Goal: Task Accomplishment & Management: Complete application form

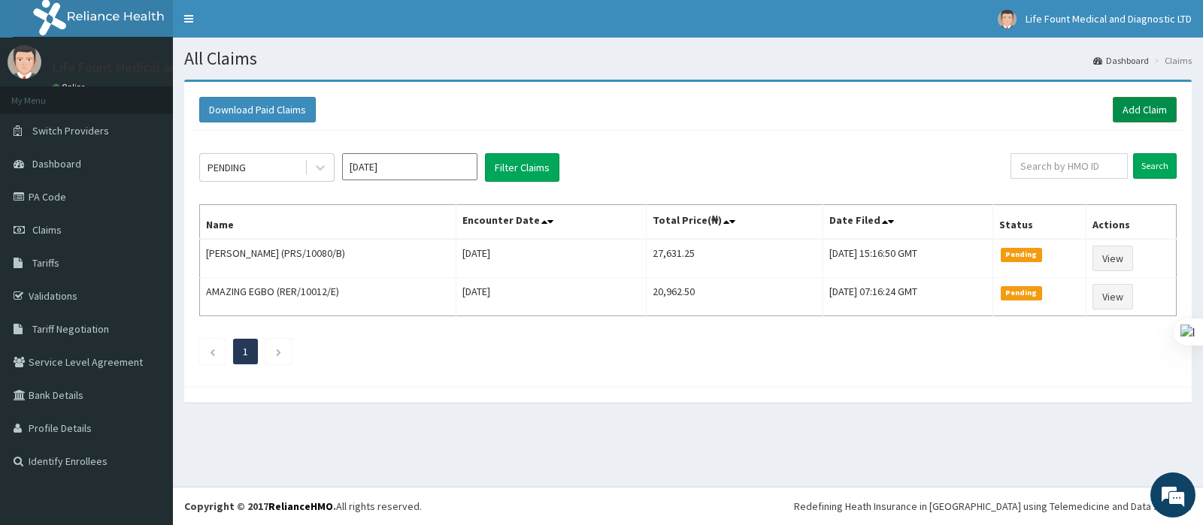
drag, startPoint x: 1146, startPoint y: 117, endPoint x: 1117, endPoint y: 103, distance: 31.6
click at [1146, 117] on link "Add Claim" at bounding box center [1145, 110] width 64 height 26
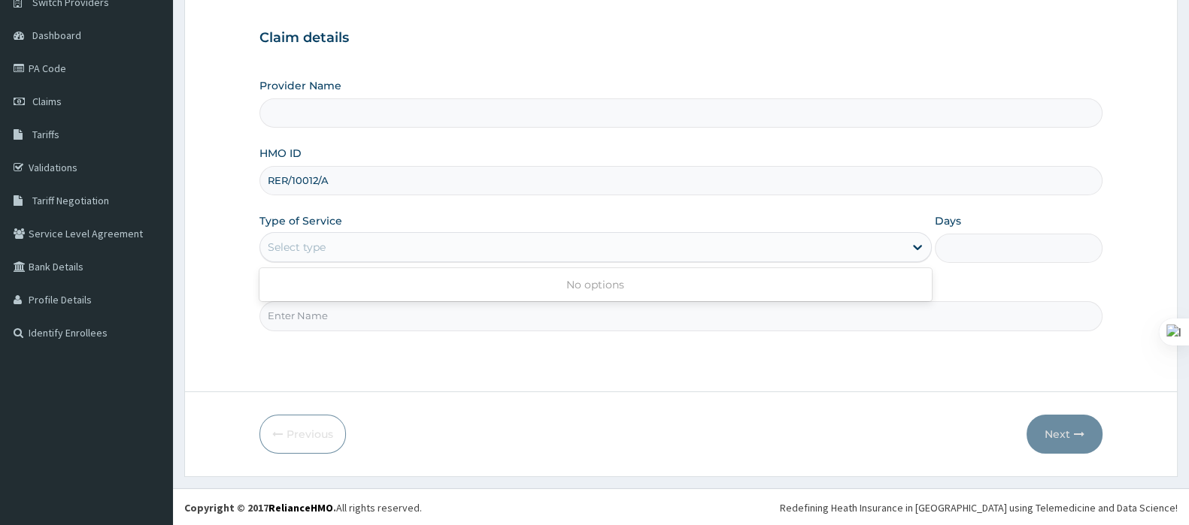
scroll to position [129, 0]
type input "Life Fount Medical and Diagnostic centre Ltd"
click at [383, 243] on div "Select type" at bounding box center [581, 247] width 643 height 24
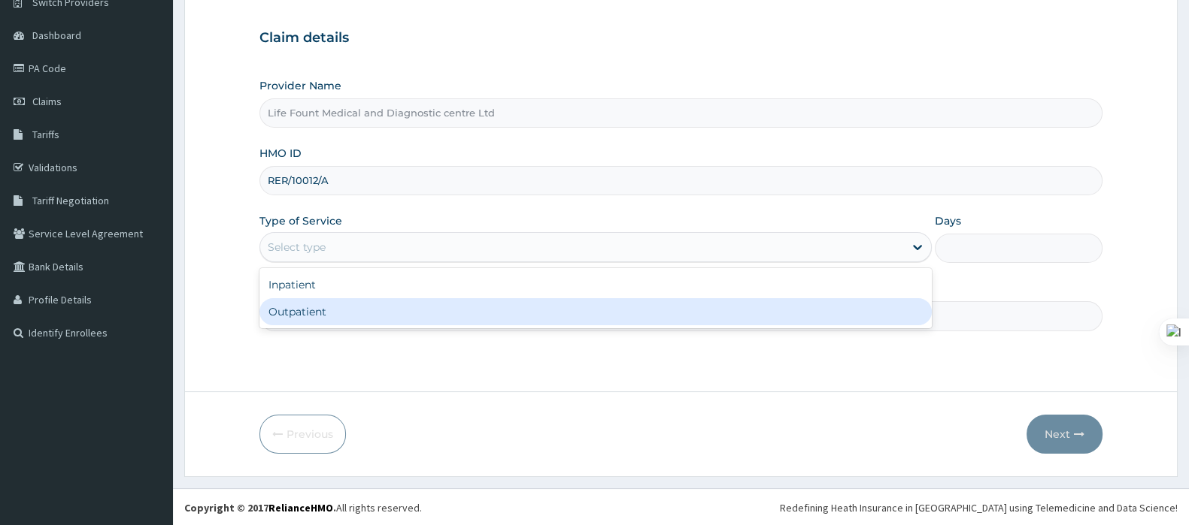
click at [318, 313] on div "Outpatient" at bounding box center [595, 311] width 672 height 27
type input "1"
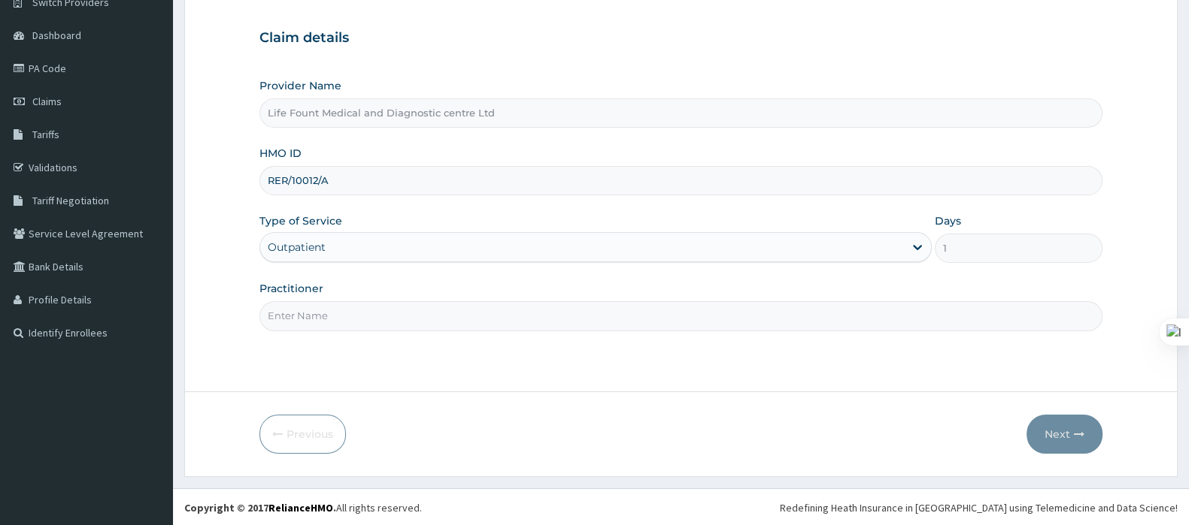
click at [319, 310] on input "Practitioner" at bounding box center [680, 315] width 843 height 29
type input "[PERSON_NAME]"
click at [1058, 439] on button "Next" at bounding box center [1064, 434] width 76 height 39
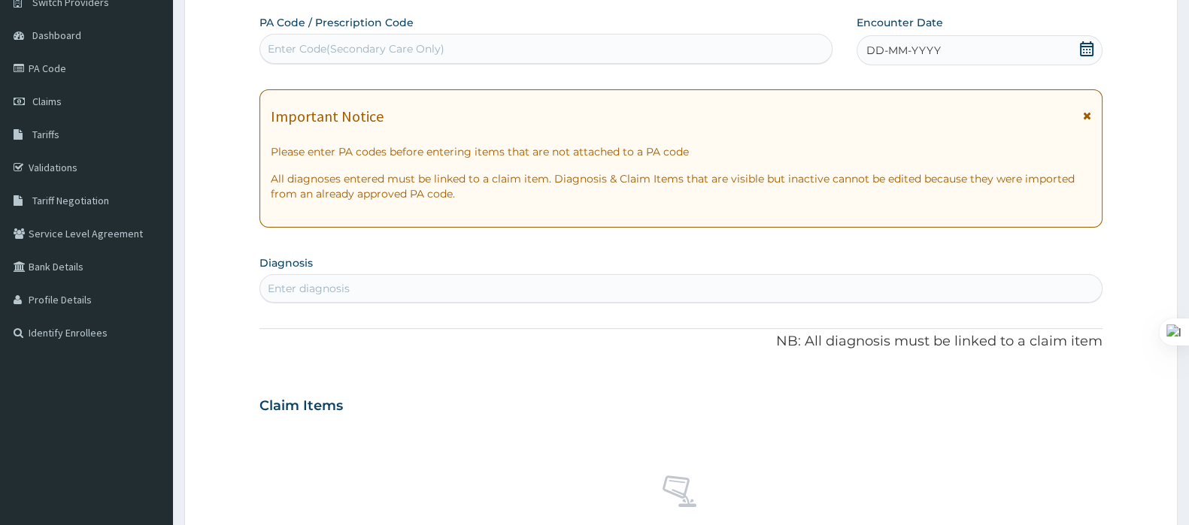
click at [1082, 47] on icon at bounding box center [1086, 48] width 15 height 15
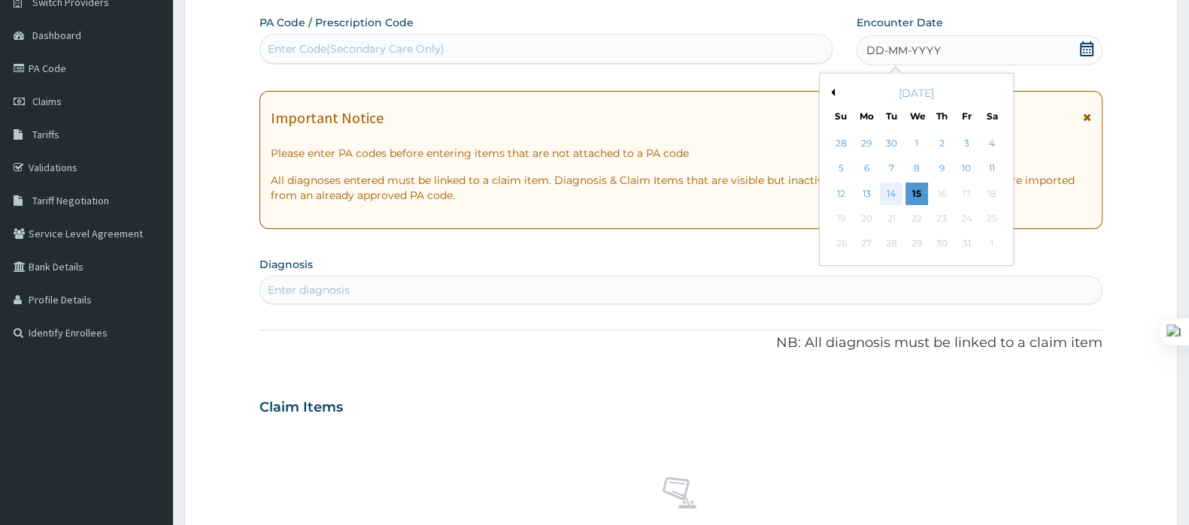
click at [884, 196] on div "14" at bounding box center [891, 194] width 23 height 23
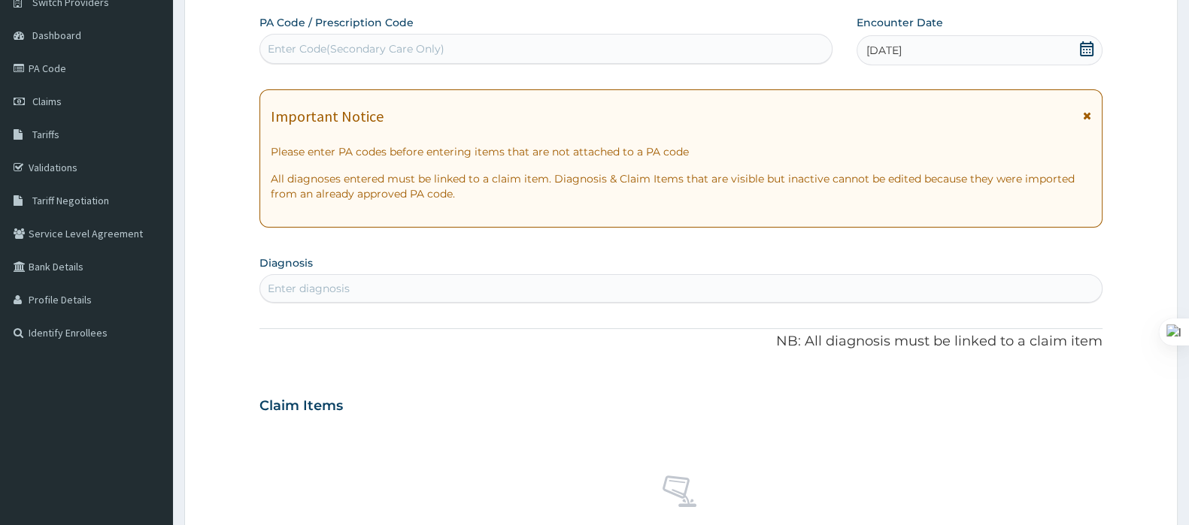
click at [744, 291] on div "Enter diagnosis" at bounding box center [680, 289] width 841 height 24
type input "[MEDICAL_DATA]"
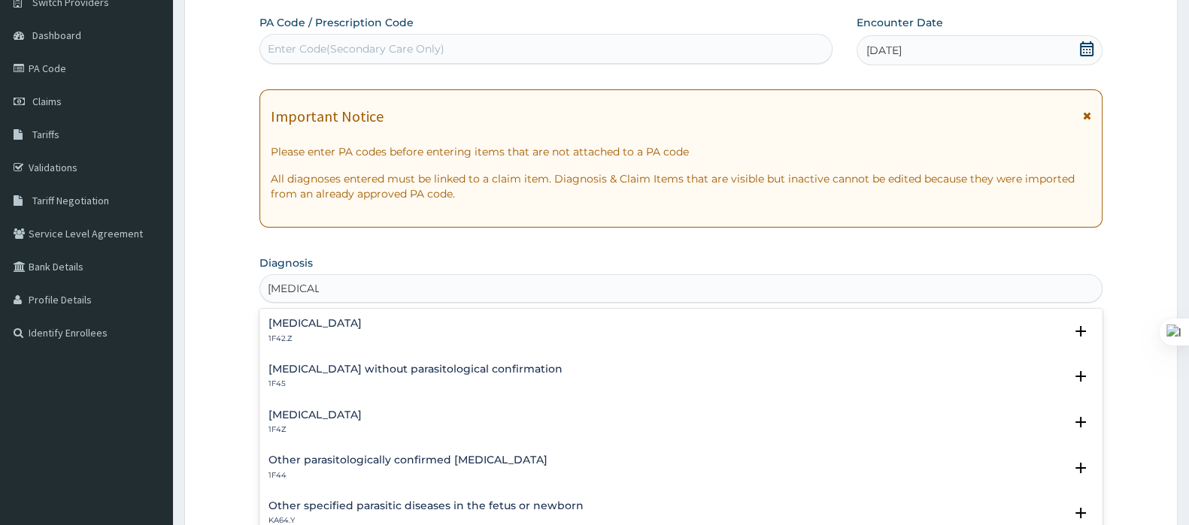
scroll to position [128, 0]
click at [308, 420] on h4 "[MEDICAL_DATA]" at bounding box center [314, 415] width 93 height 11
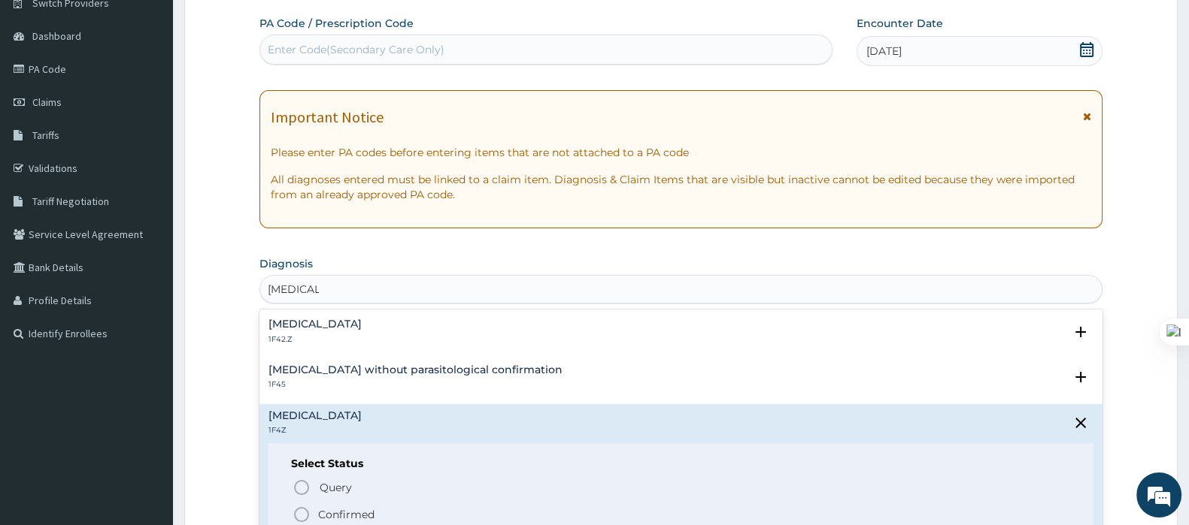
click at [326, 507] on p "Confirmed" at bounding box center [346, 514] width 56 height 15
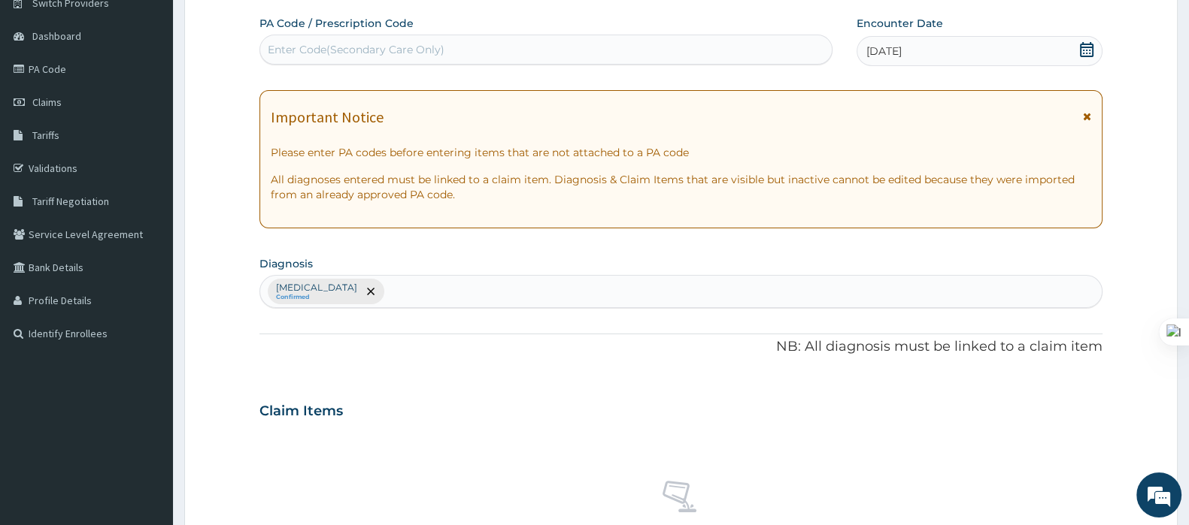
scroll to position [0, 0]
click at [419, 283] on div "[MEDICAL_DATA] Confirmed" at bounding box center [680, 292] width 841 height 32
type input "[MEDICAL_DATA]"
click at [522, 297] on div "[MEDICAL_DATA] Confirmed" at bounding box center [680, 292] width 841 height 32
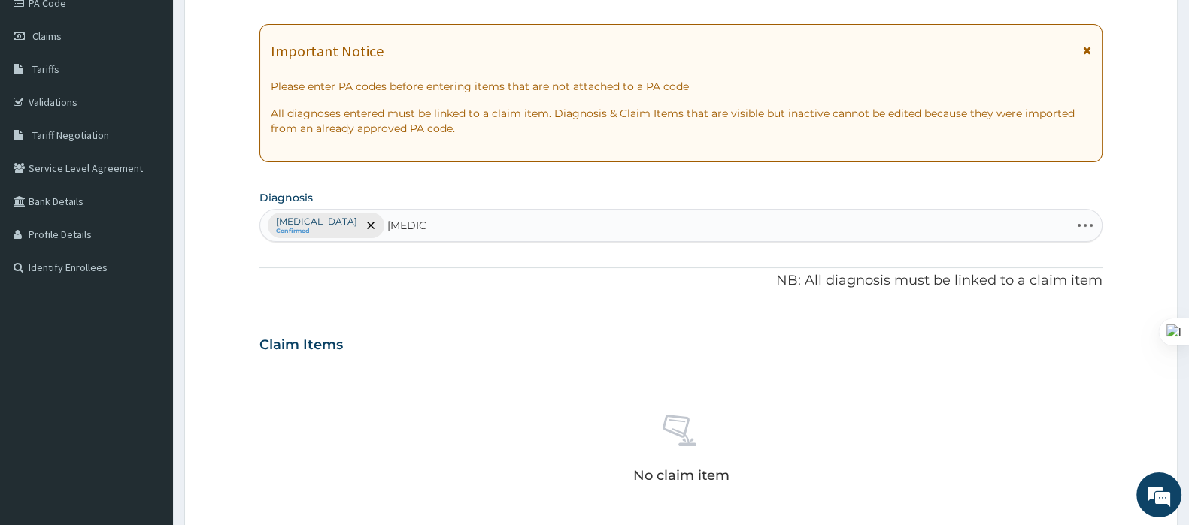
scroll to position [222, 0]
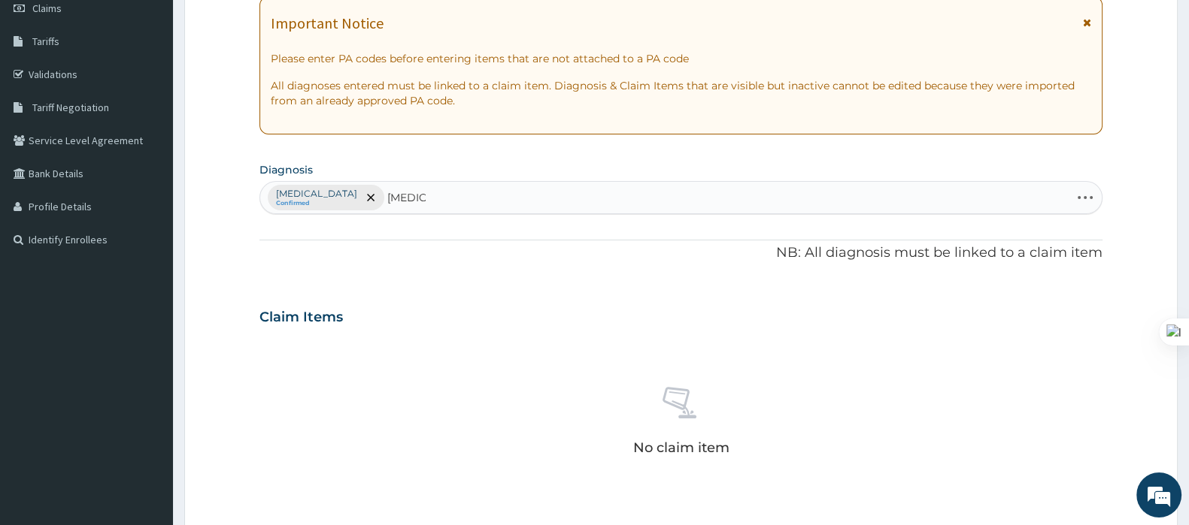
type input "[MEDICAL_DATA]"
click at [453, 195] on div "[MEDICAL_DATA] Confirmed" at bounding box center [680, 198] width 841 height 32
type input "[MEDICAL_DATA]"
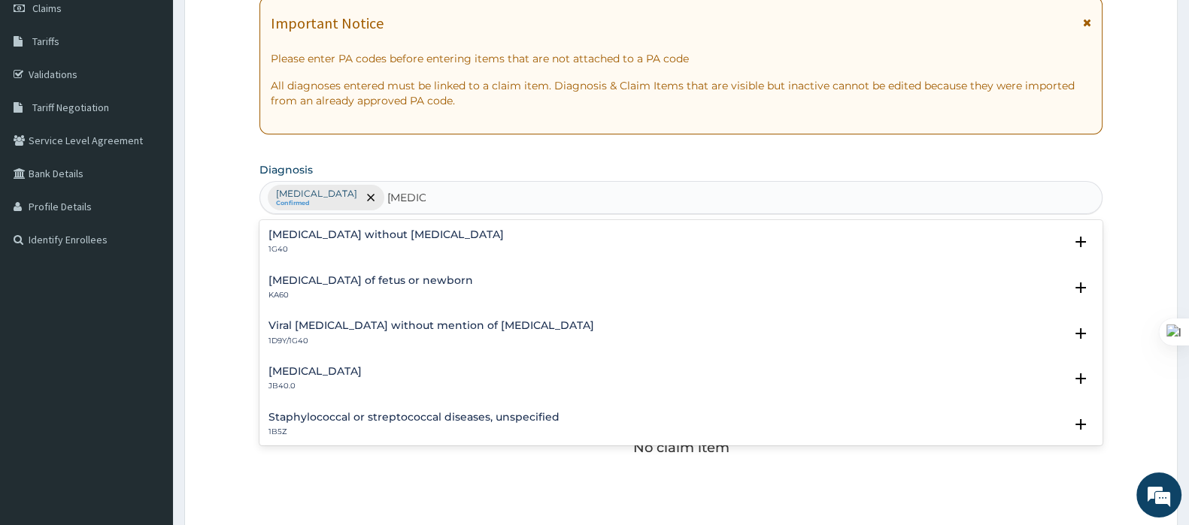
click at [347, 235] on h4 "[MEDICAL_DATA] without [MEDICAL_DATA]" at bounding box center [385, 234] width 235 height 11
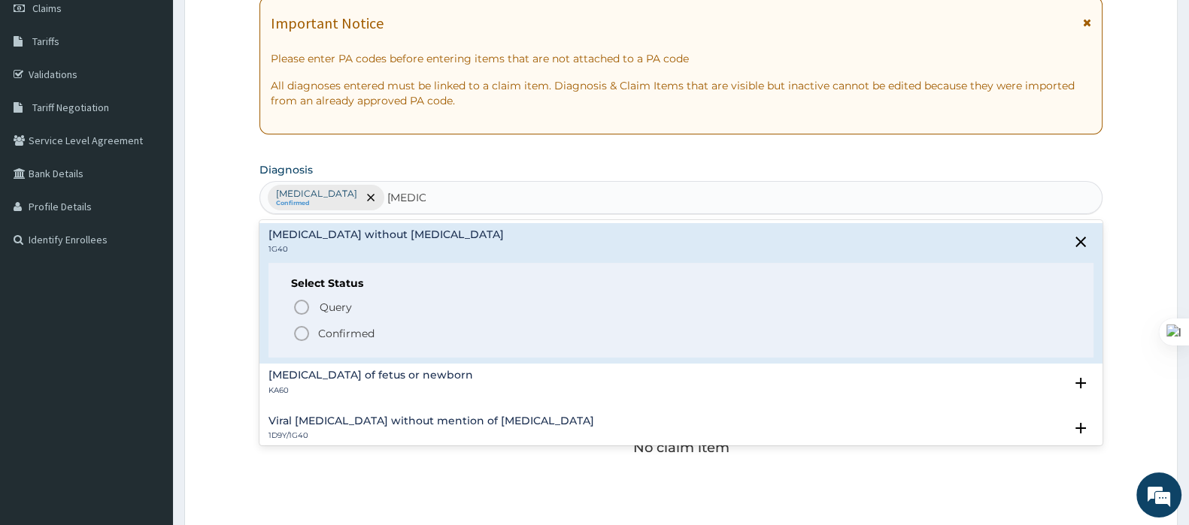
click at [363, 335] on p "Confirmed" at bounding box center [346, 333] width 56 height 15
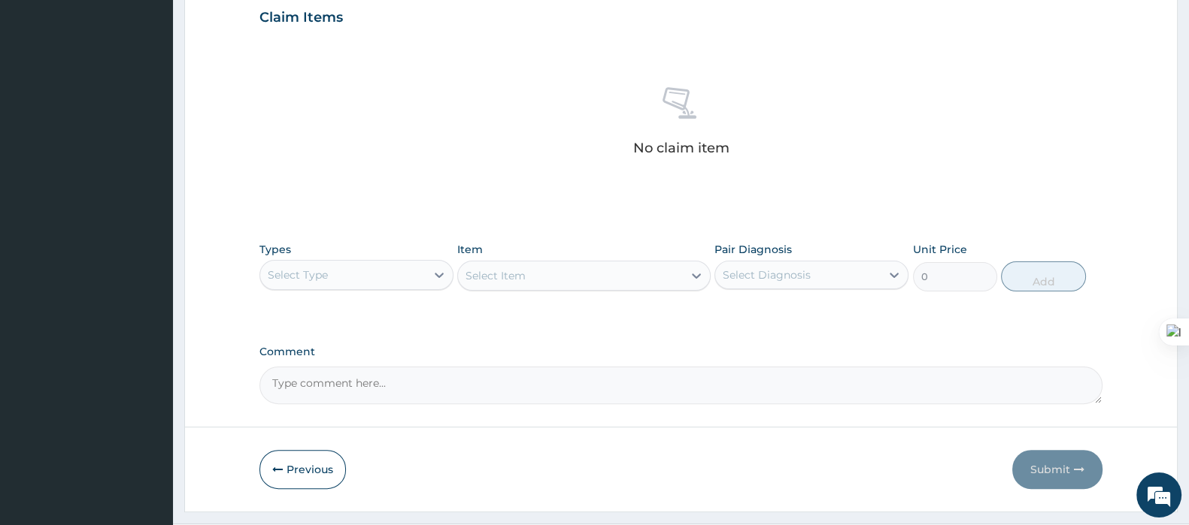
scroll to position [556, 0]
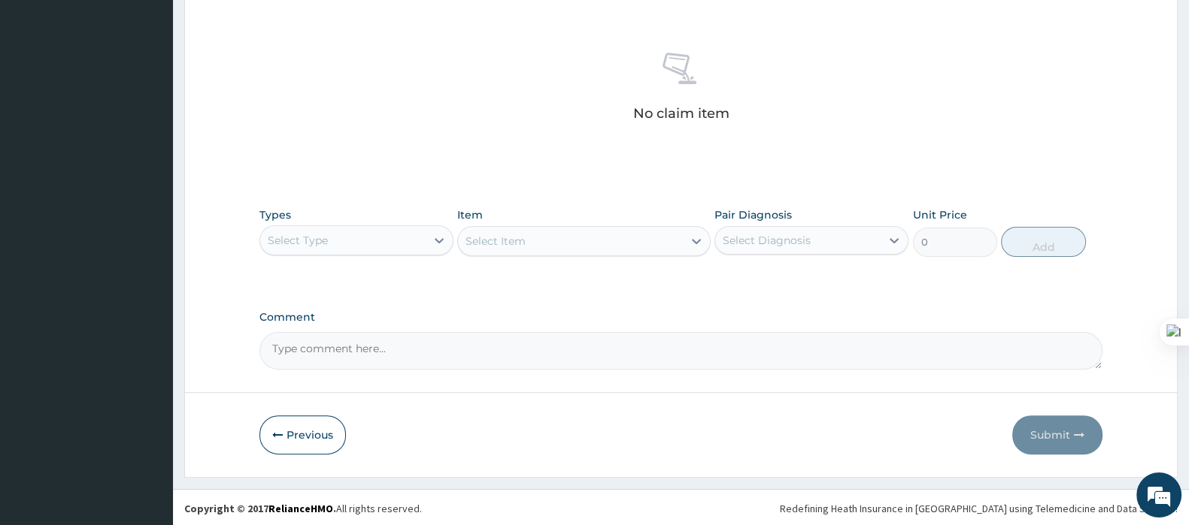
click at [383, 229] on div "Select Type" at bounding box center [342, 241] width 165 height 24
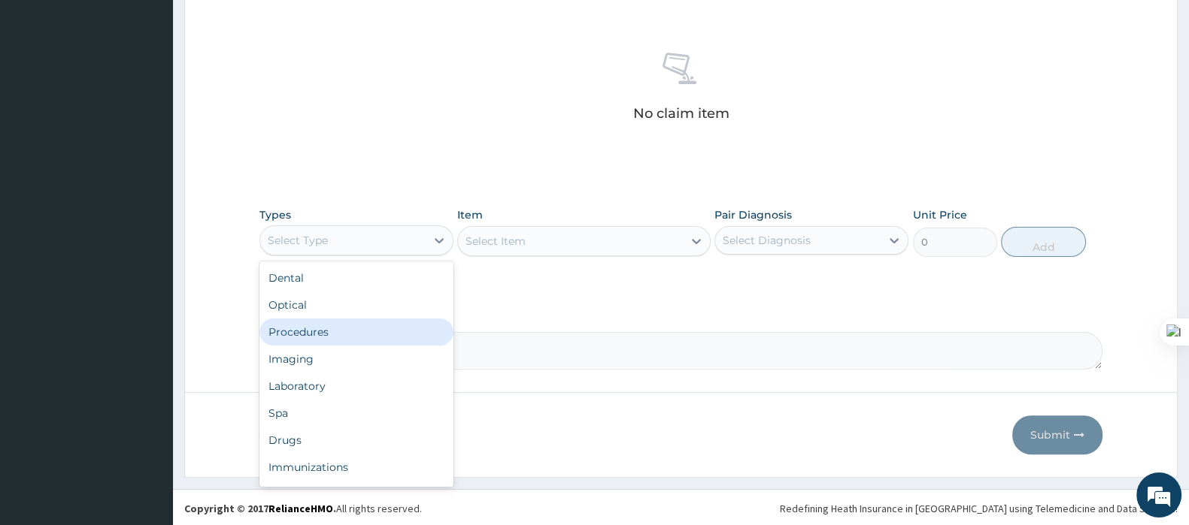
click at [280, 329] on div "Procedures" at bounding box center [356, 332] width 194 height 27
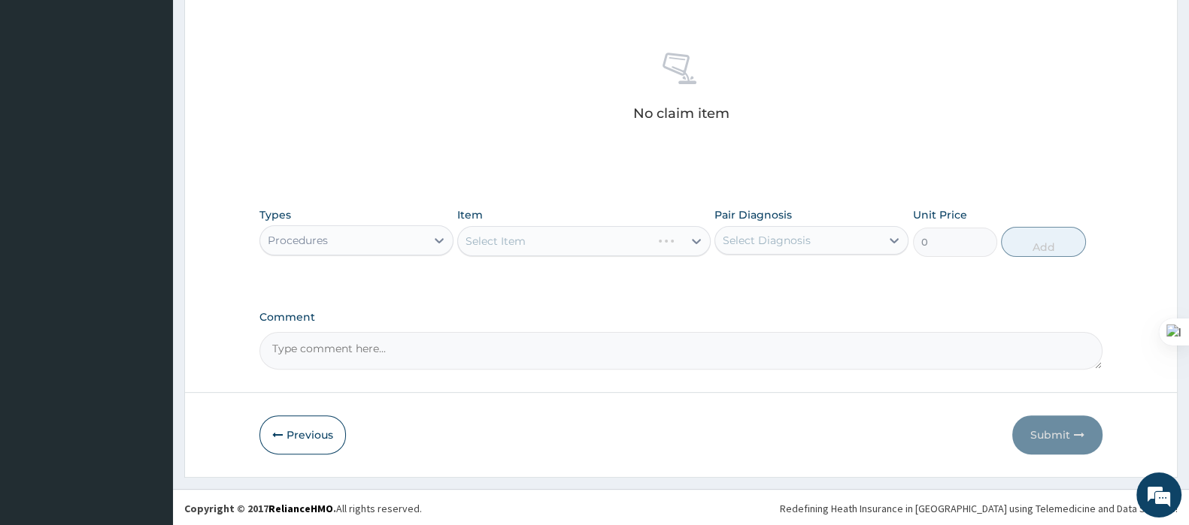
click at [519, 235] on div "Select Item" at bounding box center [583, 241] width 253 height 30
click at [521, 239] on div "Select Item" at bounding box center [583, 241] width 253 height 30
click at [521, 241] on div "Select Item" at bounding box center [583, 241] width 253 height 30
click at [535, 232] on div "Select Item" at bounding box center [583, 241] width 253 height 30
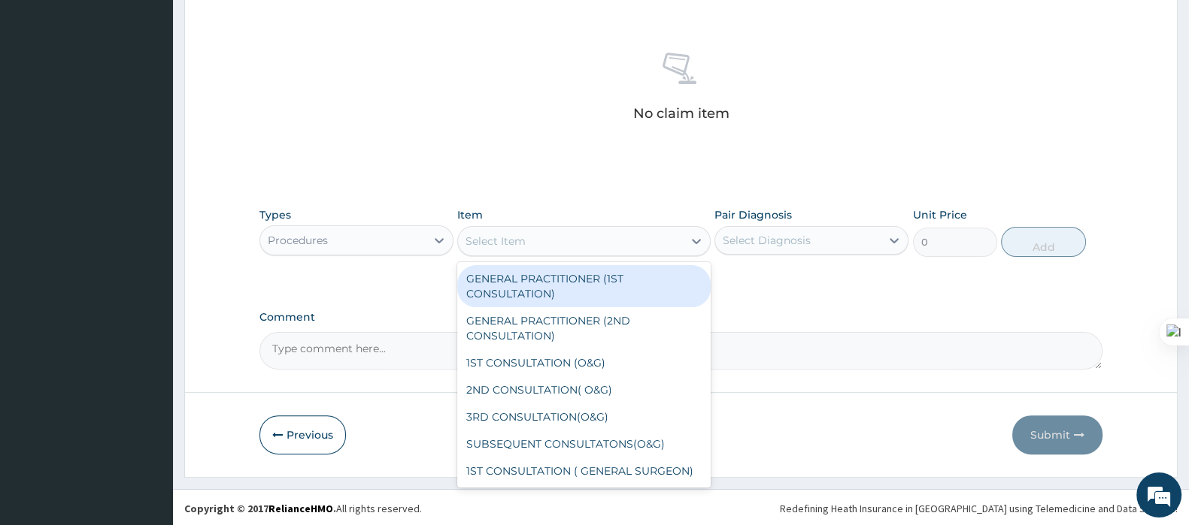
click at [492, 239] on div "Select Item" at bounding box center [495, 241] width 60 height 15
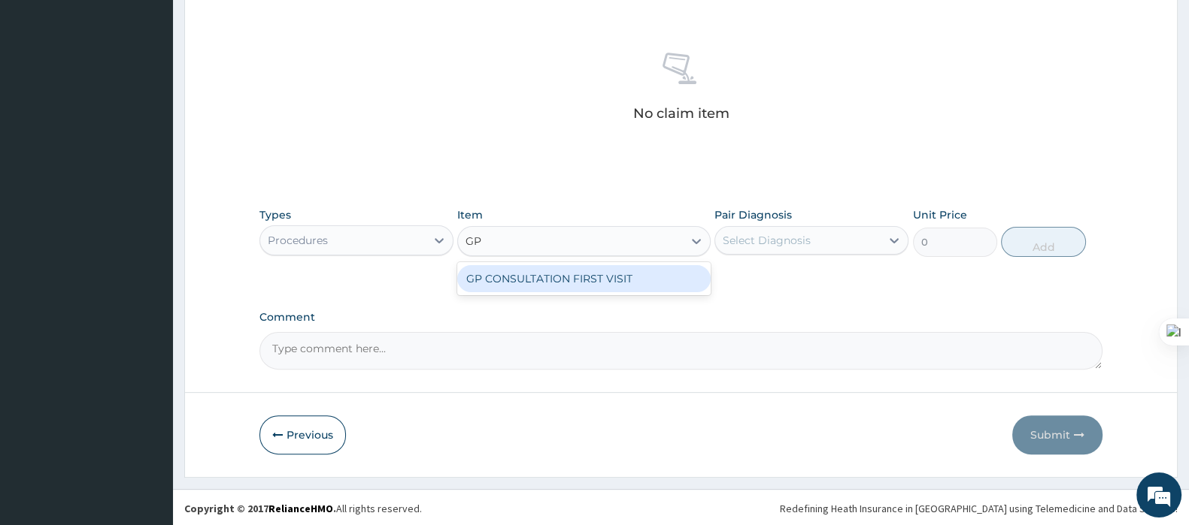
type input "GP"
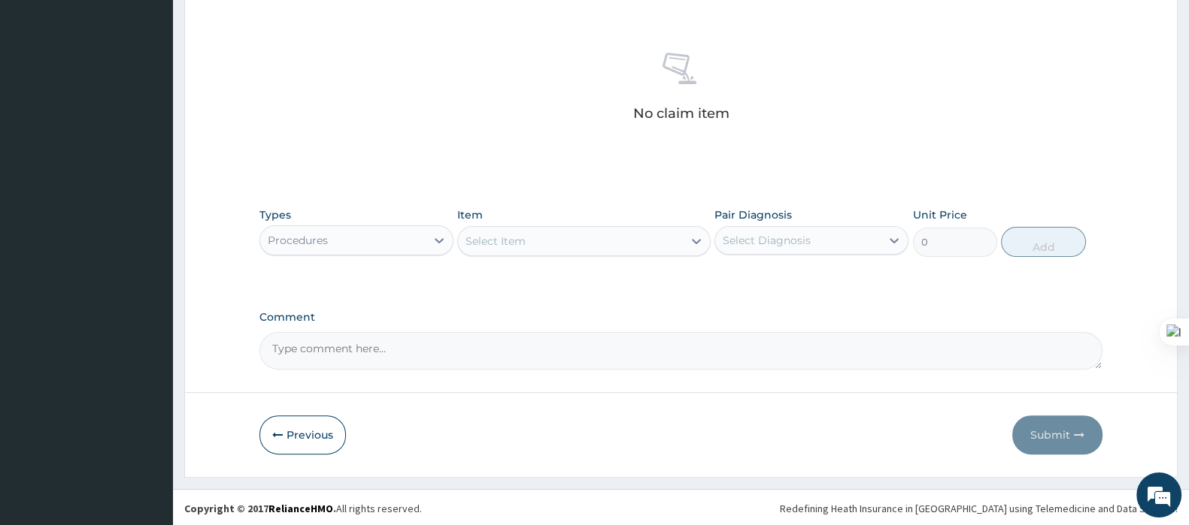
click at [528, 276] on div "Types Procedures Item Select Item Pair Diagnosis Select Diagnosis Unit Price 0 …" at bounding box center [680, 243] width 843 height 87
click at [532, 245] on div "Select Item" at bounding box center [570, 241] width 224 height 24
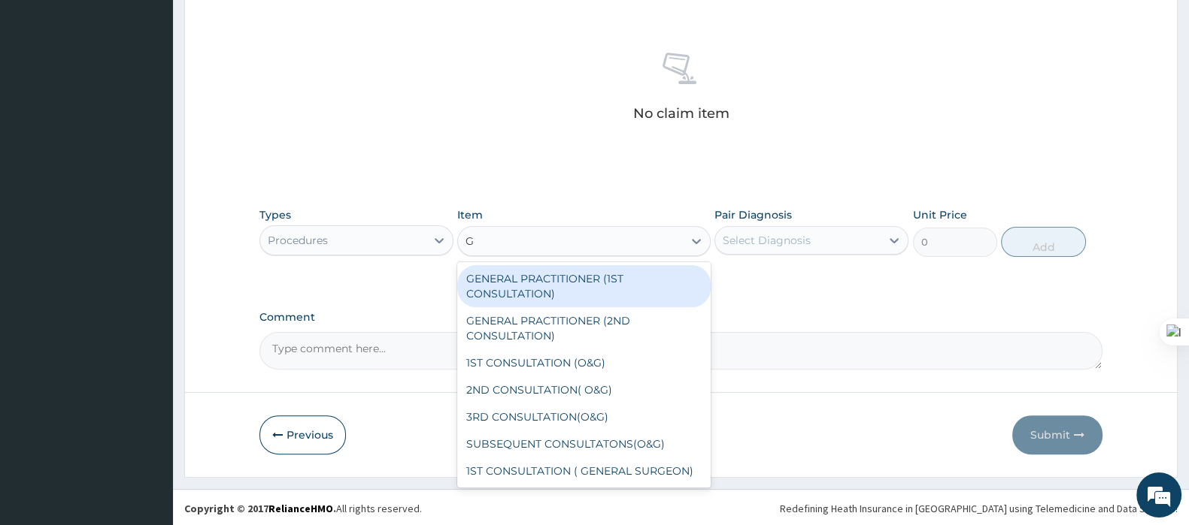
type input "GP"
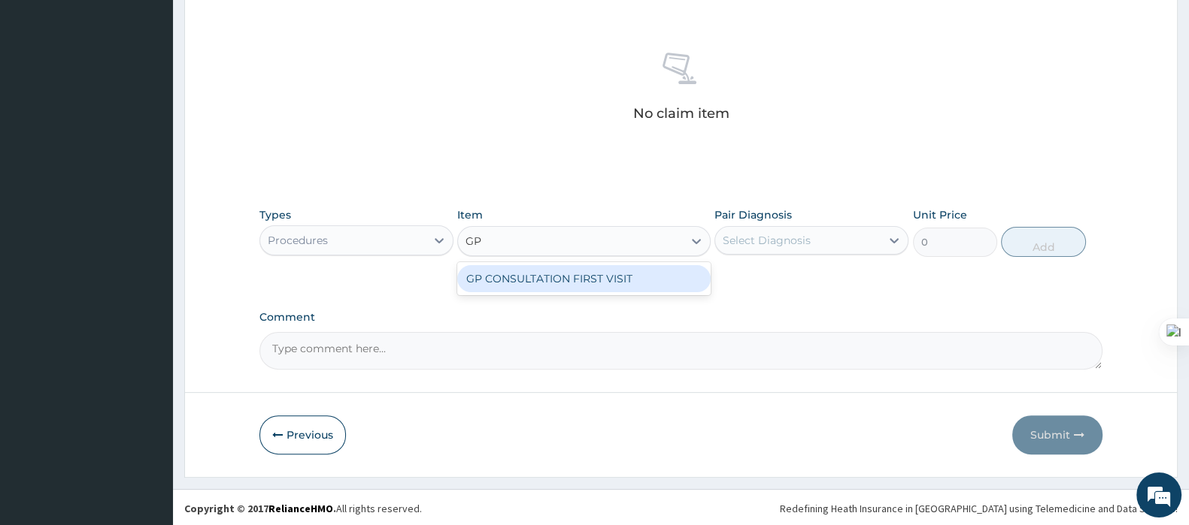
click at [542, 268] on div "GP CONSULTATION FIRST VISIT" at bounding box center [583, 278] width 253 height 27
type input "3000"
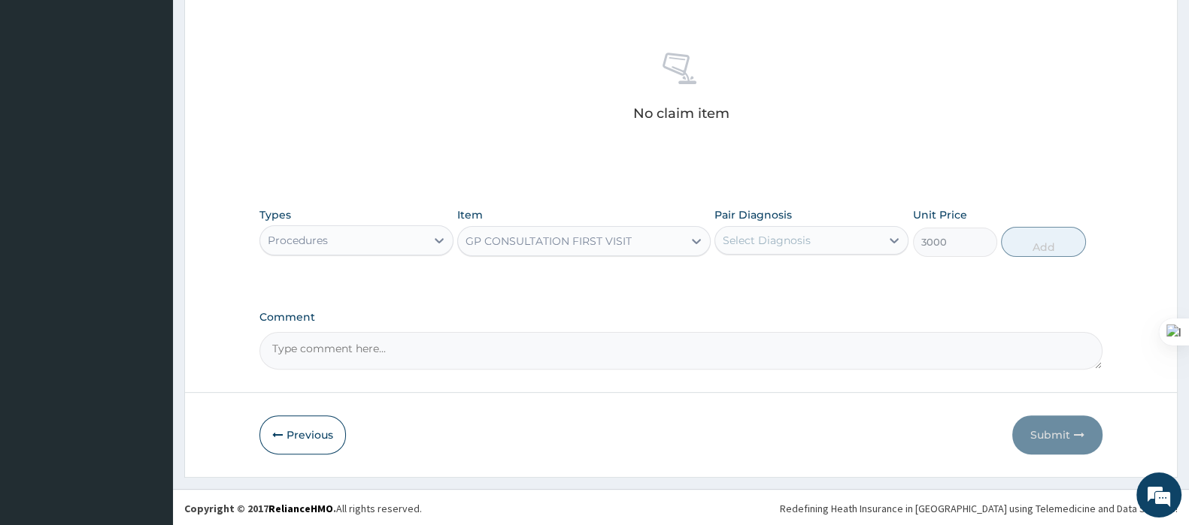
click at [772, 244] on div "Select Diagnosis" at bounding box center [766, 240] width 88 height 15
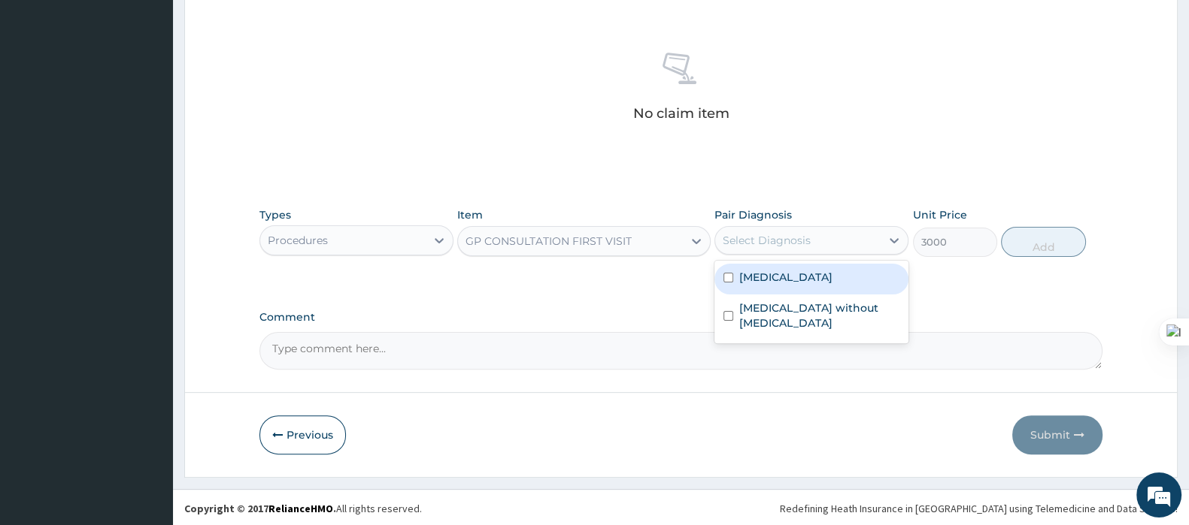
drag, startPoint x: 768, startPoint y: 270, endPoint x: 767, endPoint y: 298, distance: 28.6
click at [768, 272] on label "[MEDICAL_DATA]" at bounding box center [785, 277] width 93 height 15
checkbox input "true"
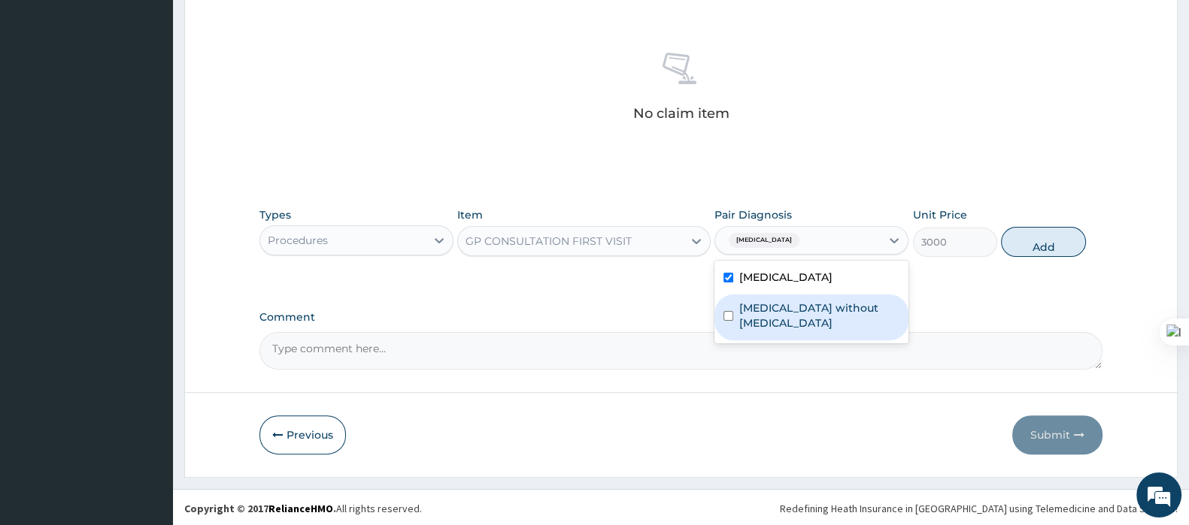
click at [767, 301] on label "[MEDICAL_DATA] without [MEDICAL_DATA]" at bounding box center [819, 316] width 160 height 30
checkbox input "true"
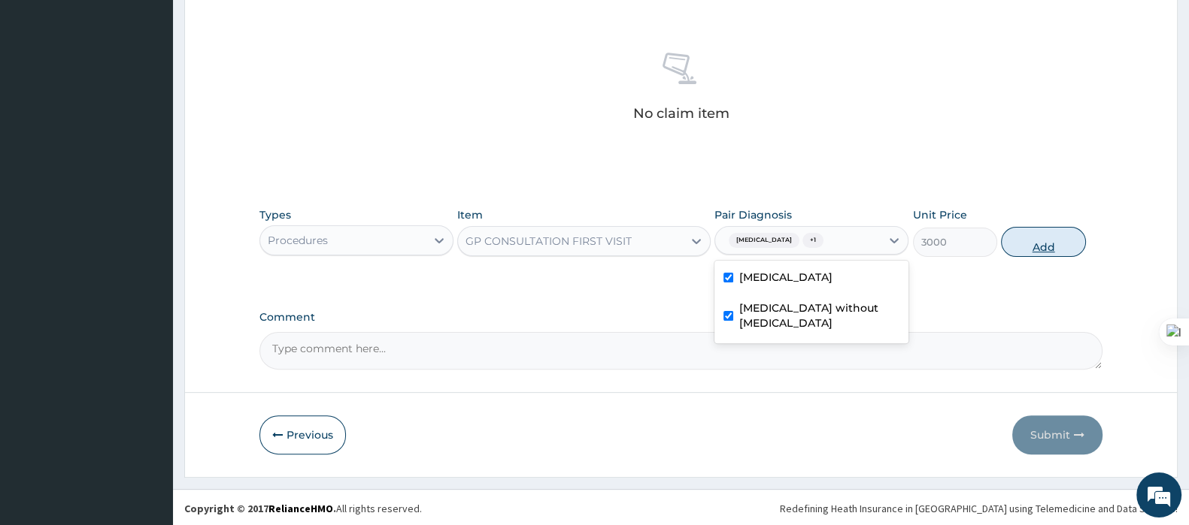
click at [1023, 241] on button "Add" at bounding box center [1043, 242] width 84 height 30
type input "0"
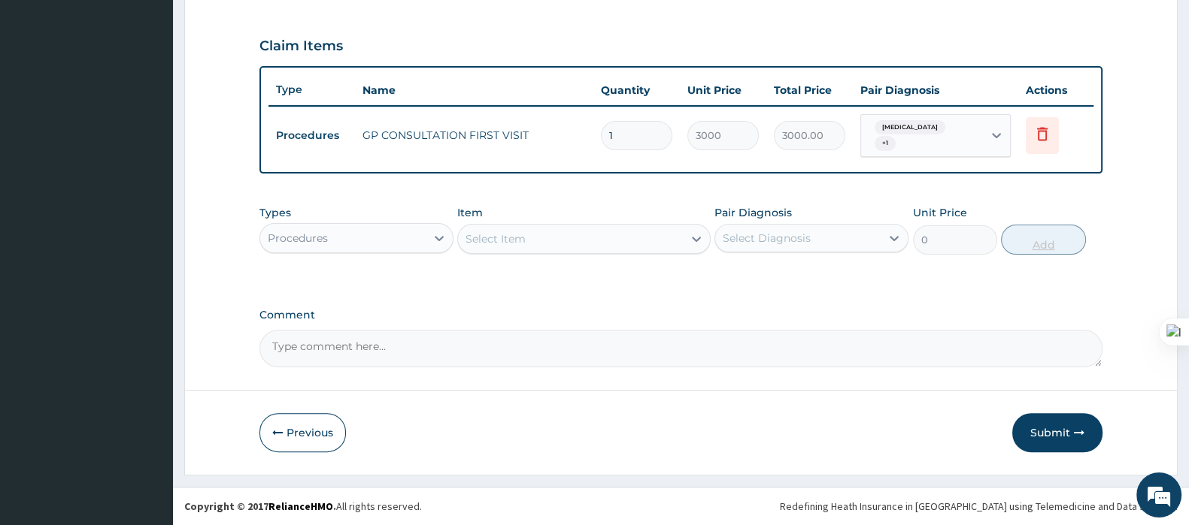
scroll to position [491, 0]
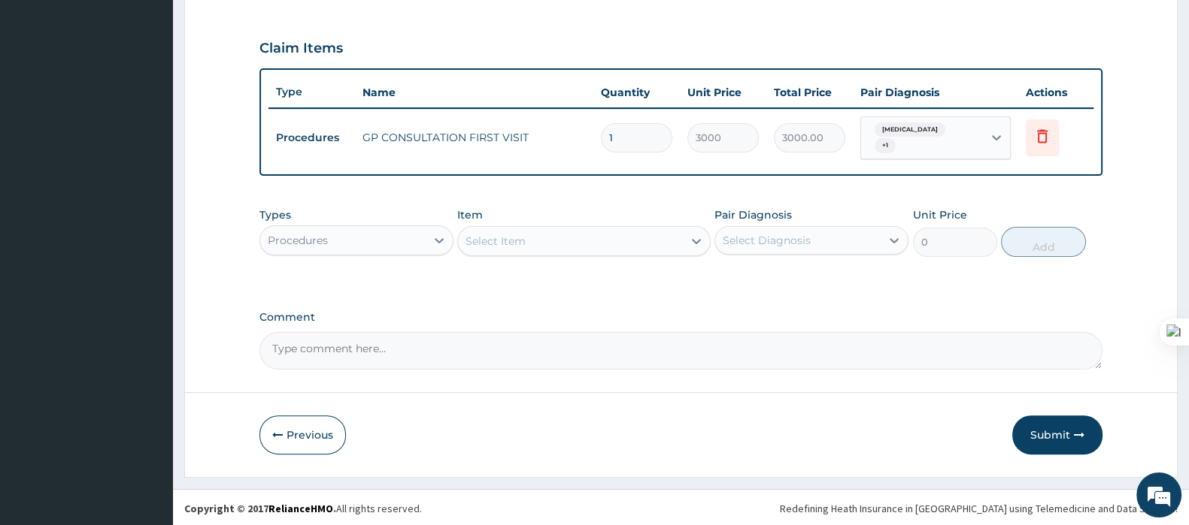
click at [556, 241] on div "Select Item" at bounding box center [570, 241] width 224 height 24
type input "DICLO"
click at [369, 241] on div "Procedures" at bounding box center [342, 241] width 165 height 24
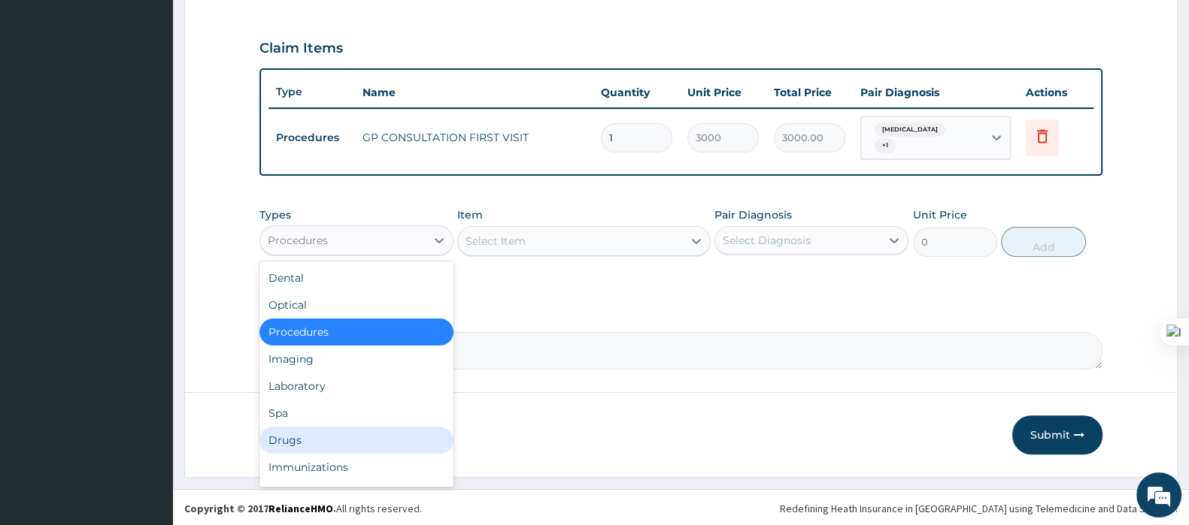
click at [319, 430] on div "Drugs" at bounding box center [356, 440] width 194 height 27
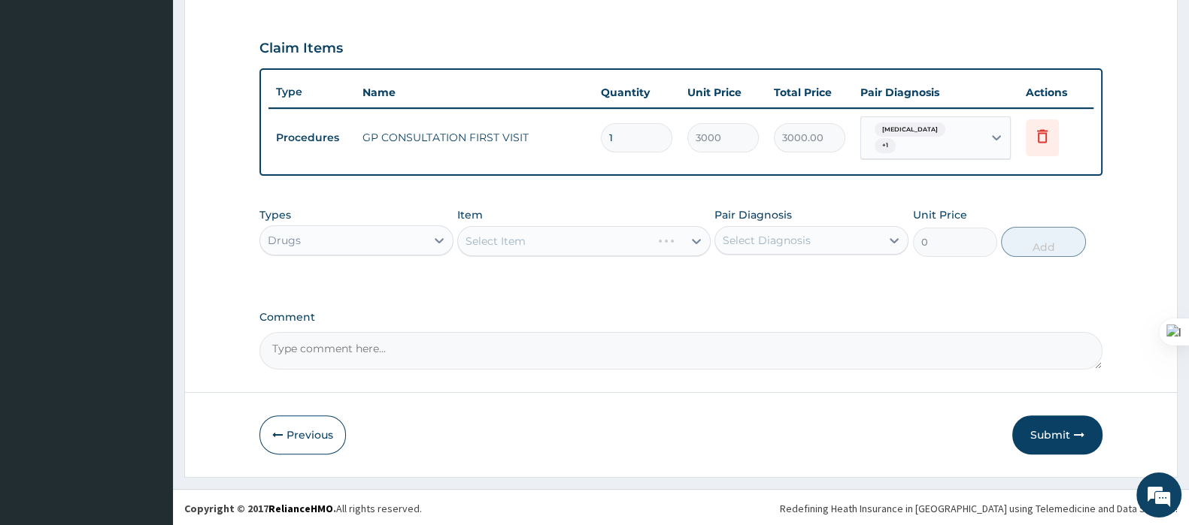
click at [503, 247] on div "Select Item" at bounding box center [583, 241] width 253 height 30
click at [521, 245] on div "Select Item" at bounding box center [583, 241] width 253 height 30
click at [522, 240] on div "Select Item" at bounding box center [583, 241] width 253 height 30
click at [599, 231] on div "Select Item" at bounding box center [583, 241] width 253 height 30
click at [586, 239] on div "Select Item" at bounding box center [583, 241] width 253 height 30
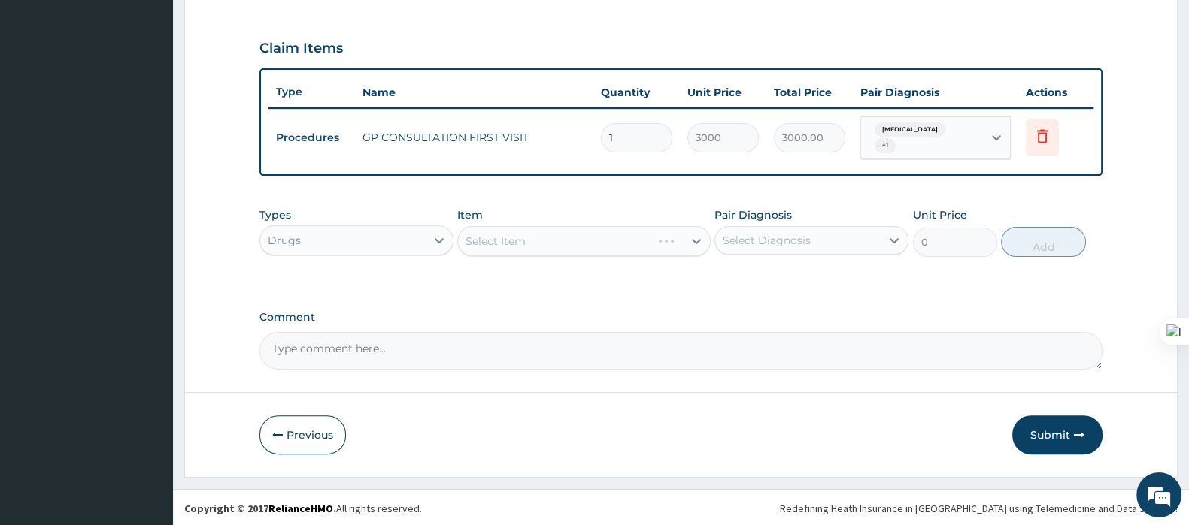
click at [583, 235] on div "Select Item" at bounding box center [583, 241] width 253 height 30
click at [545, 242] on div "Select Item" at bounding box center [570, 241] width 224 height 24
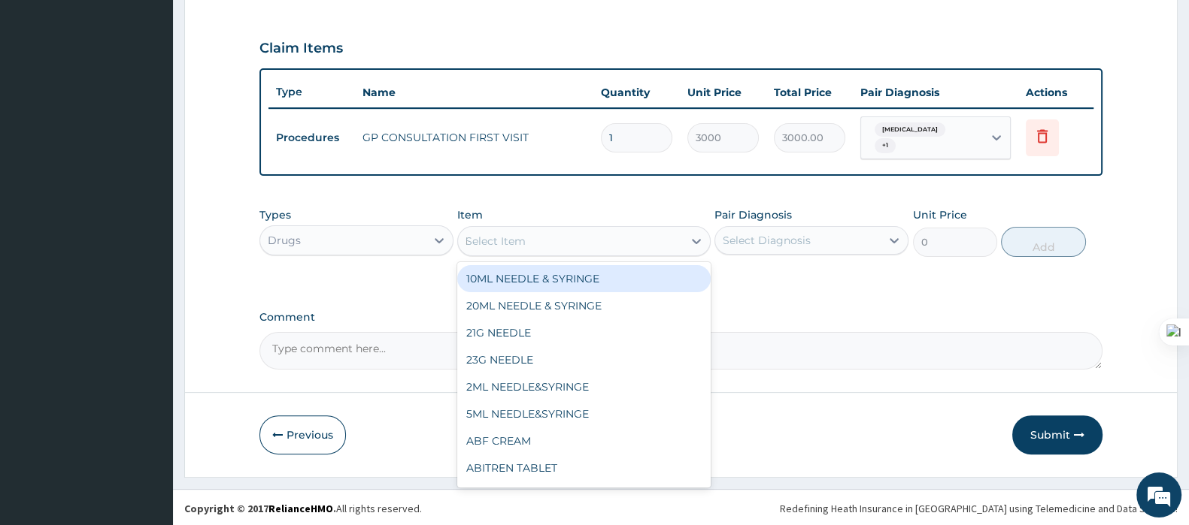
type input "DICLO"
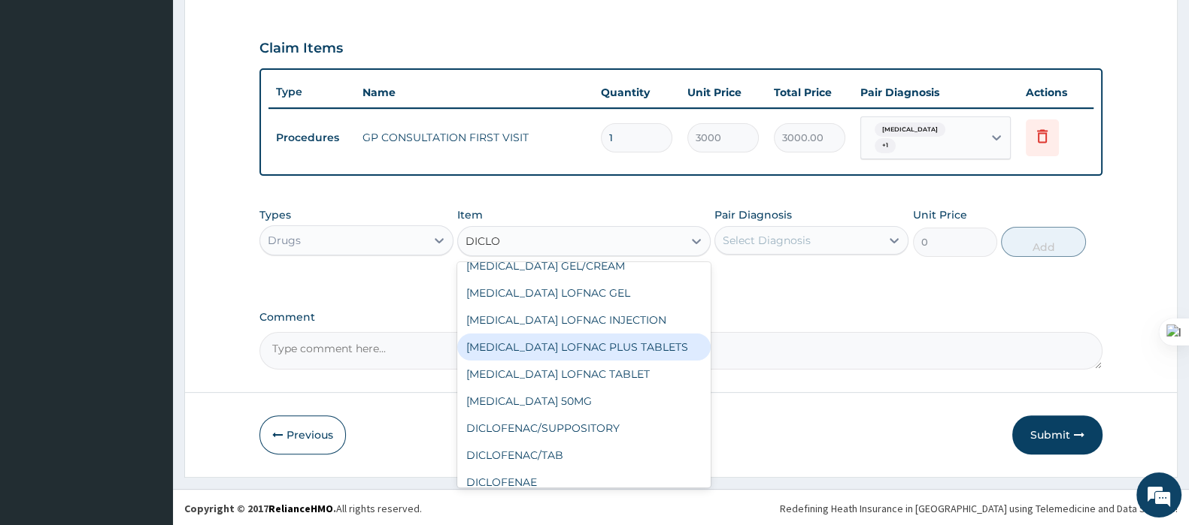
scroll to position [93, 0]
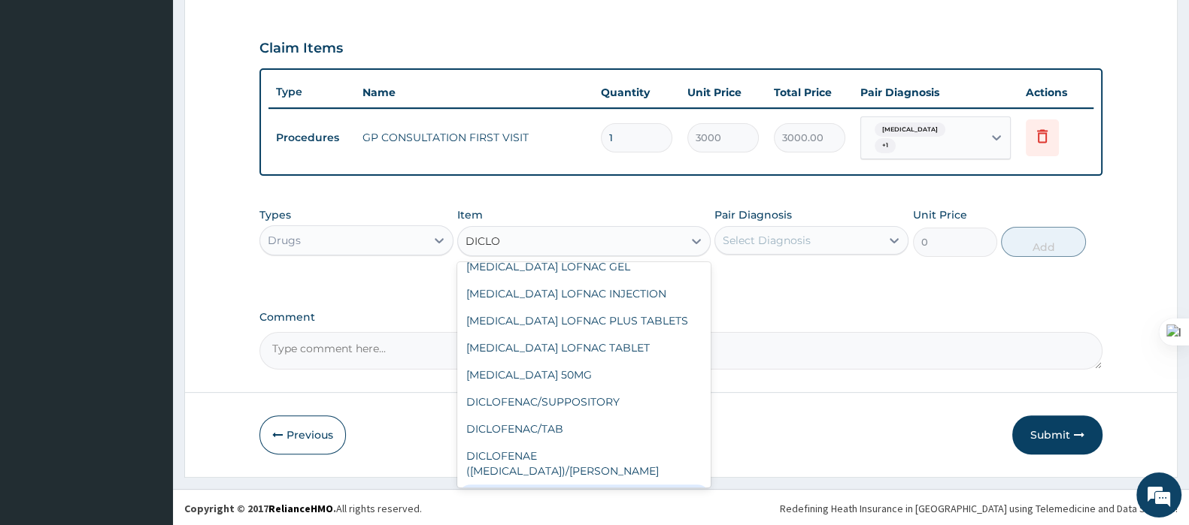
click at [571, 485] on div "DICLOFENAE 75MG/INJ" at bounding box center [583, 498] width 253 height 27
type input "500"
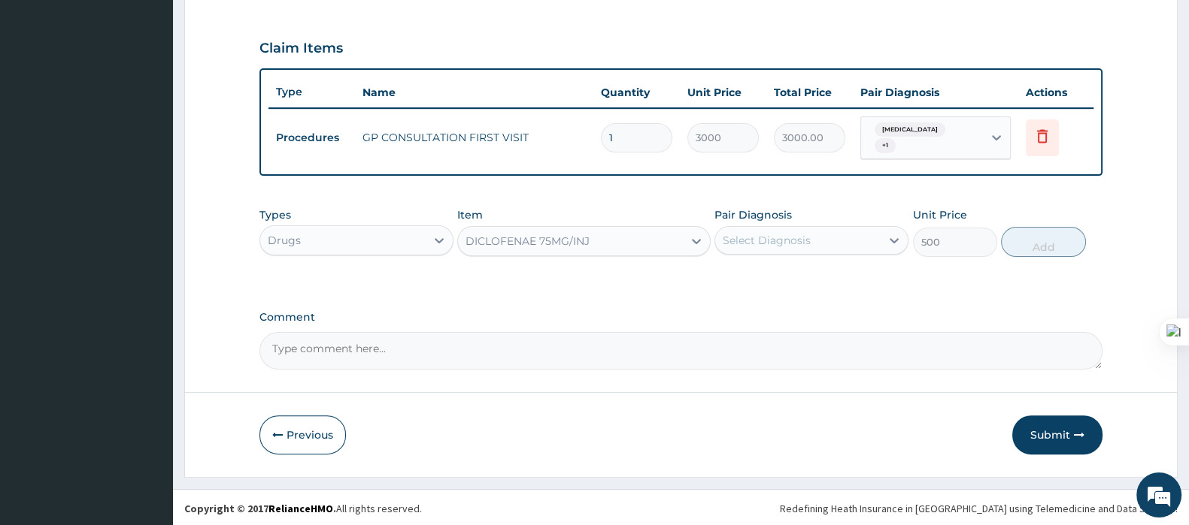
click at [789, 233] on div "Select Diagnosis" at bounding box center [766, 240] width 88 height 15
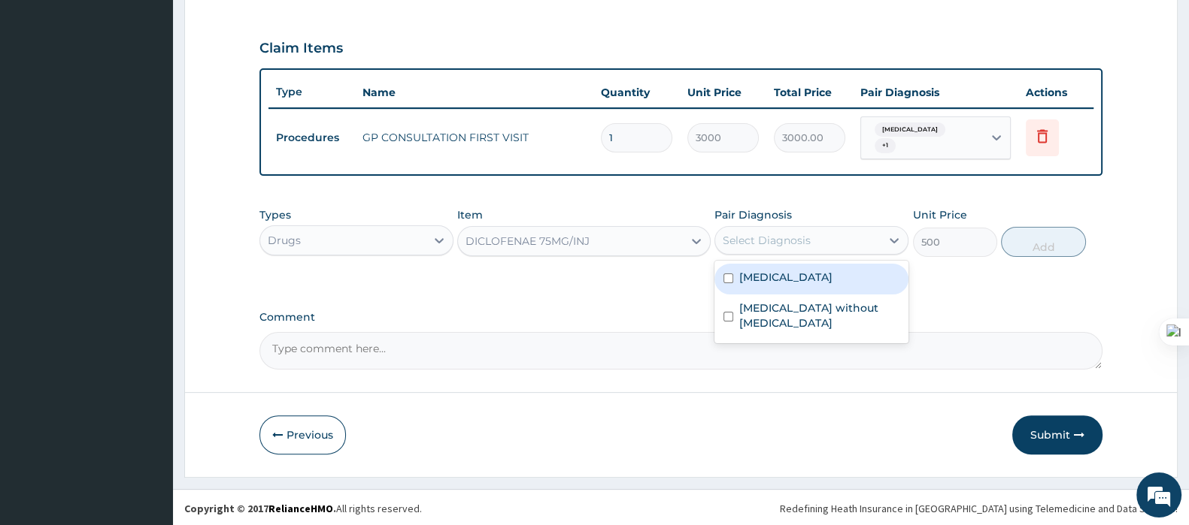
click at [788, 270] on label "[MEDICAL_DATA]" at bounding box center [785, 277] width 93 height 15
checkbox input "true"
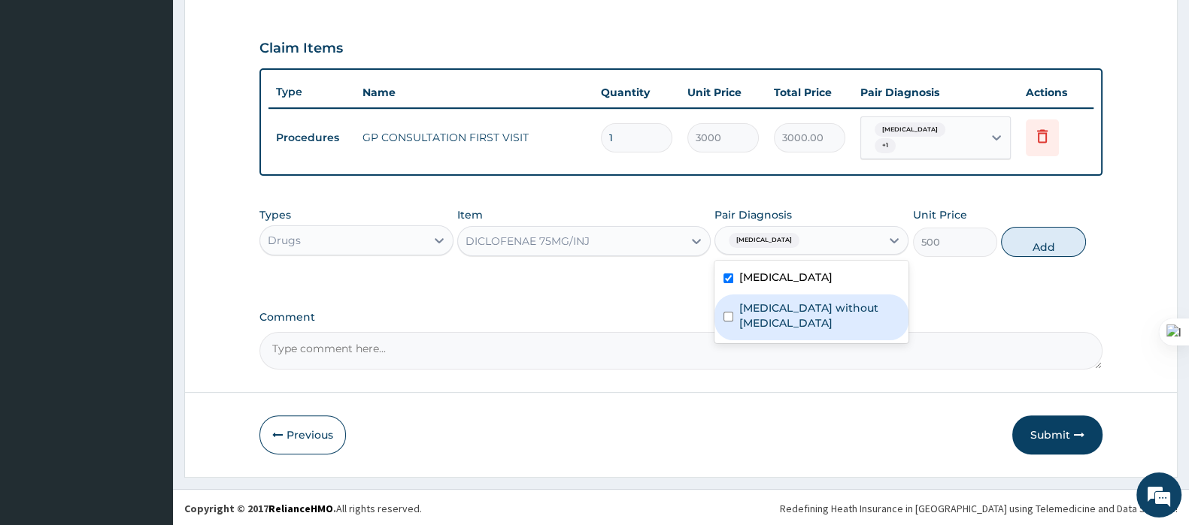
click at [788, 297] on div "[MEDICAL_DATA] without [MEDICAL_DATA]" at bounding box center [811, 318] width 194 height 46
checkbox input "true"
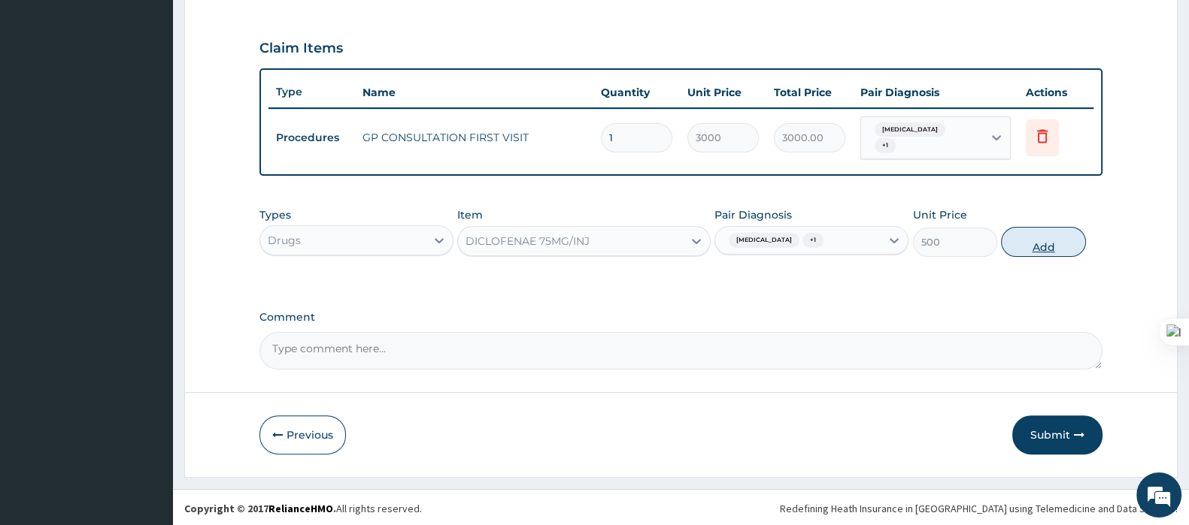
click at [1033, 244] on button "Add" at bounding box center [1043, 242] width 84 height 30
type input "0"
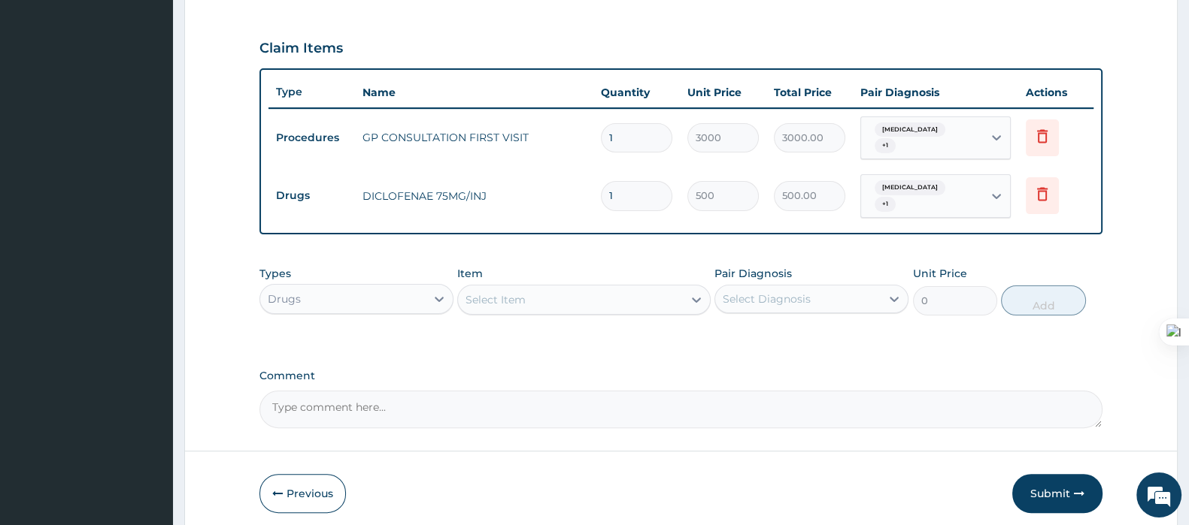
click at [583, 296] on div "Select Item" at bounding box center [570, 300] width 224 height 24
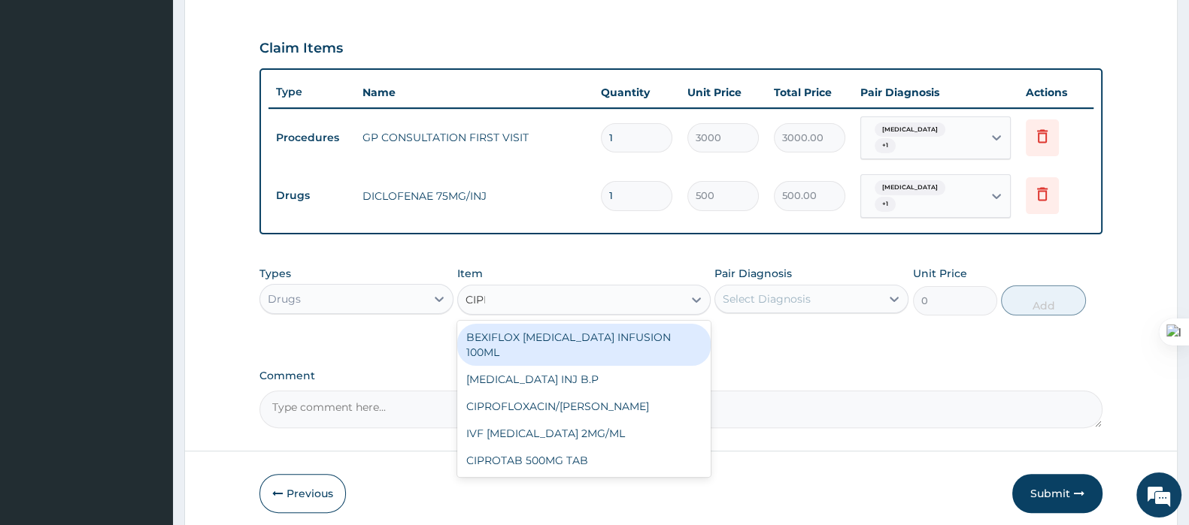
type input "[MEDICAL_DATA]"
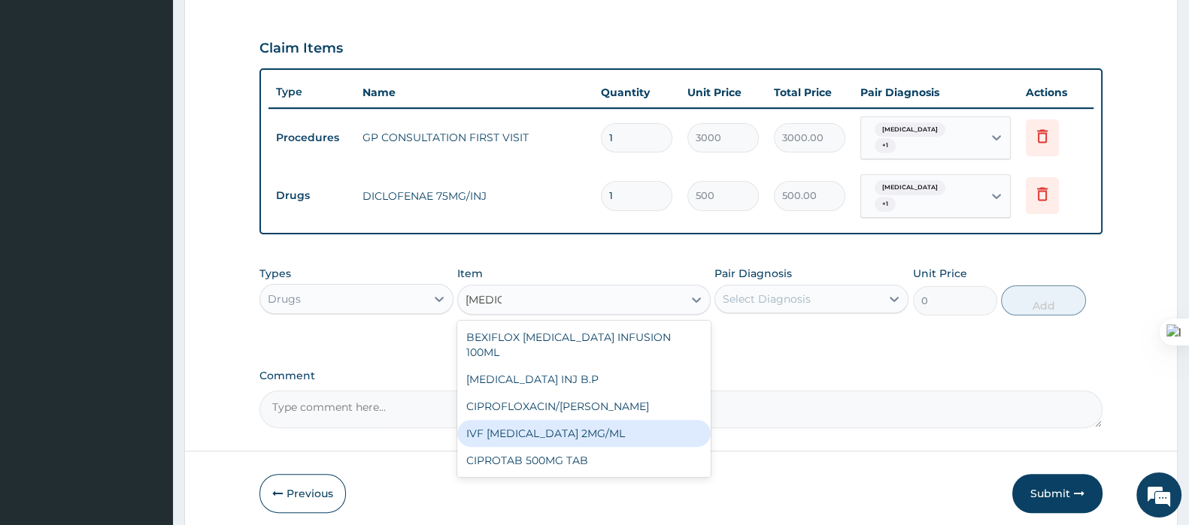
click at [574, 420] on div "IVF [MEDICAL_DATA] 2MG/ML" at bounding box center [583, 433] width 253 height 27
type input "600"
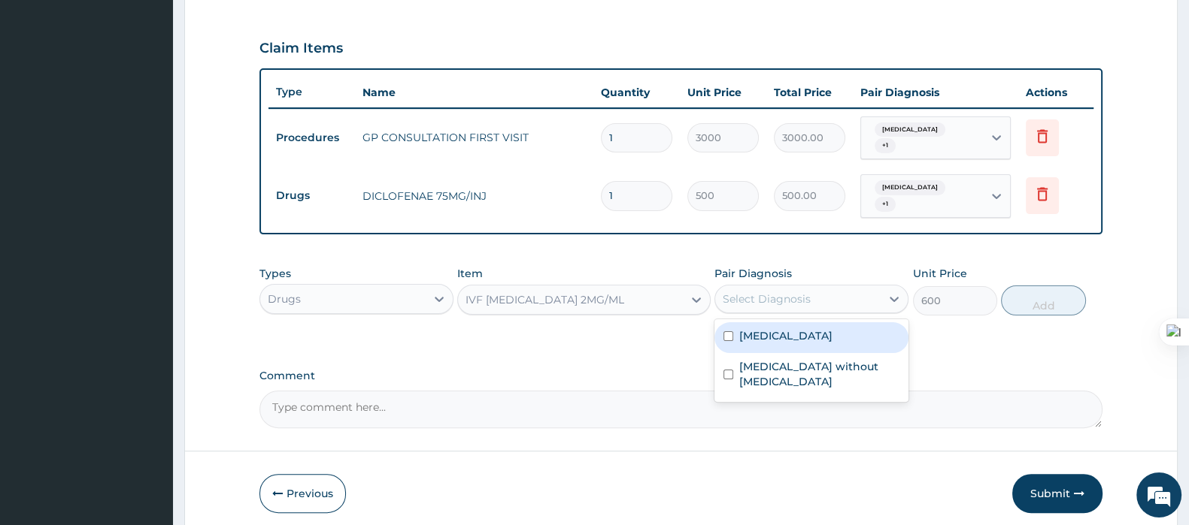
click at [789, 287] on div "Select Diagnosis" at bounding box center [797, 299] width 165 height 24
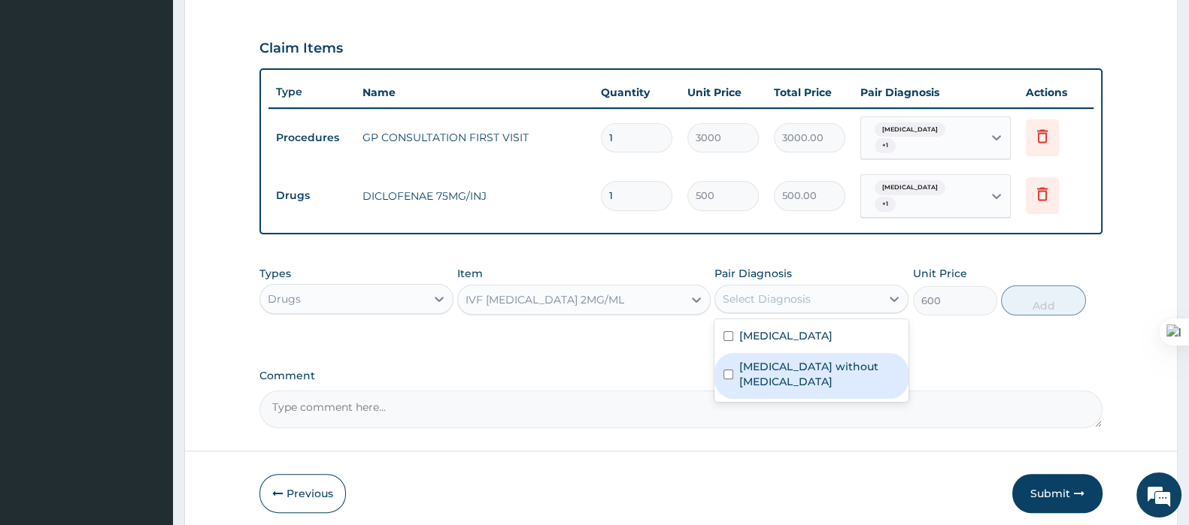
drag, startPoint x: 766, startPoint y: 361, endPoint x: 828, endPoint y: 350, distance: 63.3
click at [766, 361] on label "[MEDICAL_DATA] without [MEDICAL_DATA]" at bounding box center [819, 374] width 160 height 30
checkbox input "true"
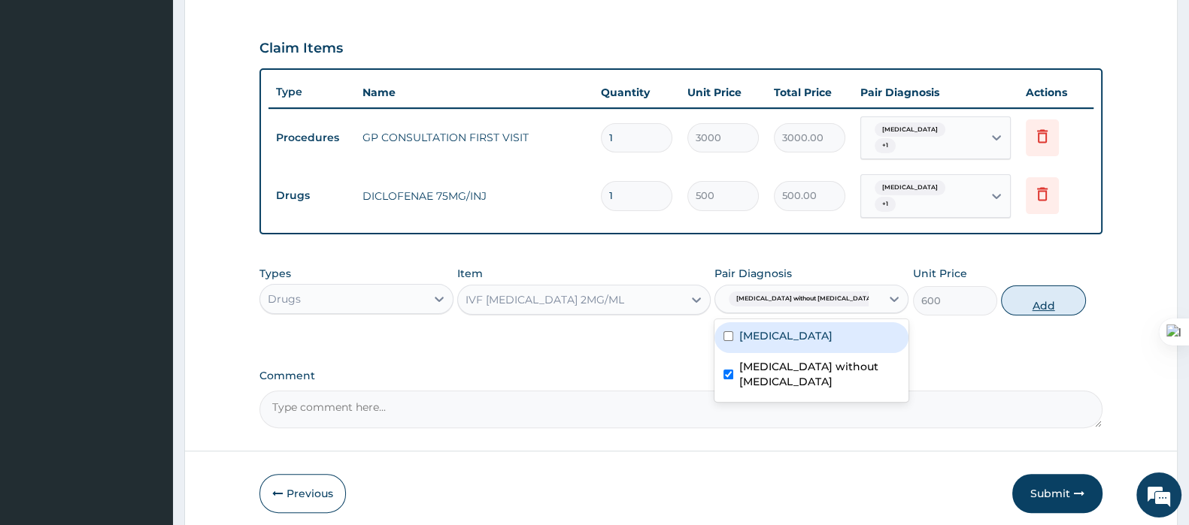
click at [1023, 298] on button "Add" at bounding box center [1043, 301] width 84 height 30
type input "0"
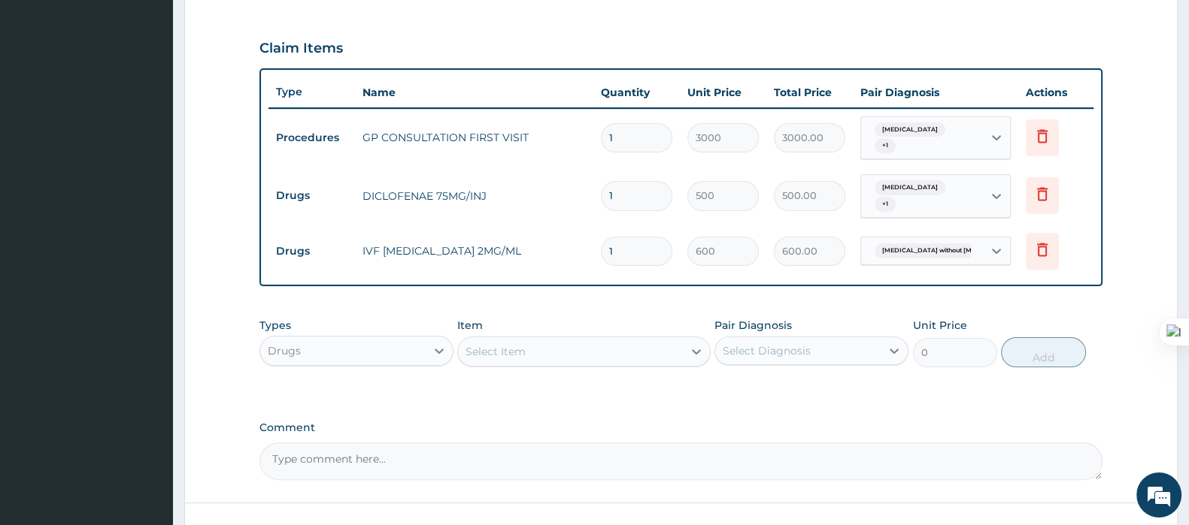
drag, startPoint x: 588, startPoint y: 265, endPoint x: 574, endPoint y: 267, distance: 13.6
click at [574, 267] on tr "Drugs IVF [MEDICAL_DATA] 2MG/ML 1 600 600.00 [MEDICAL_DATA] without [MEDICAL_DA…" at bounding box center [680, 252] width 825 height 52
type input "4"
type input "2400.00"
type input "4"
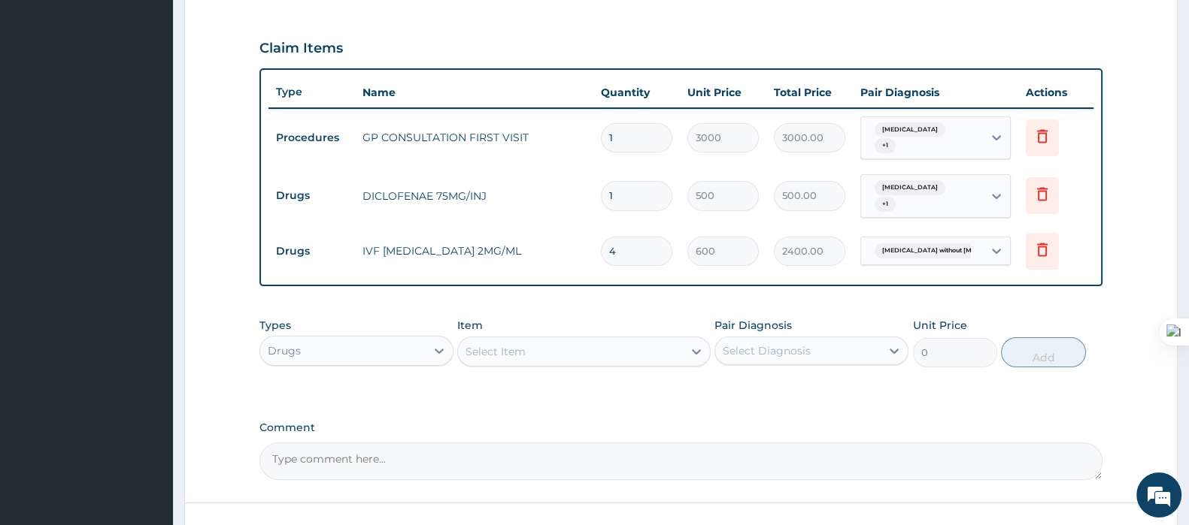
click at [572, 359] on div "Select Item" at bounding box center [570, 352] width 224 height 24
type input "ARTE"
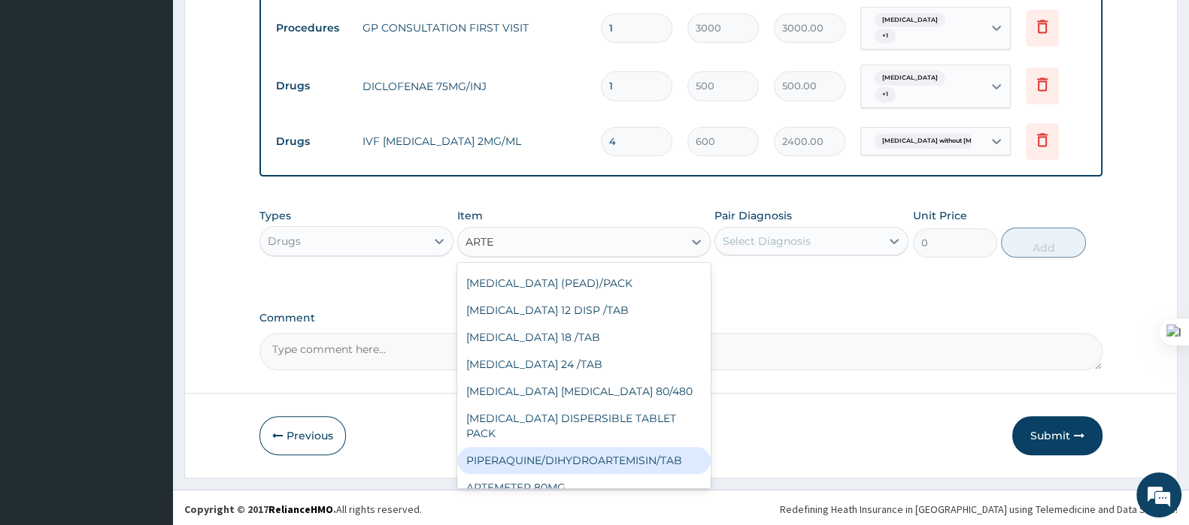
scroll to position [294, 0]
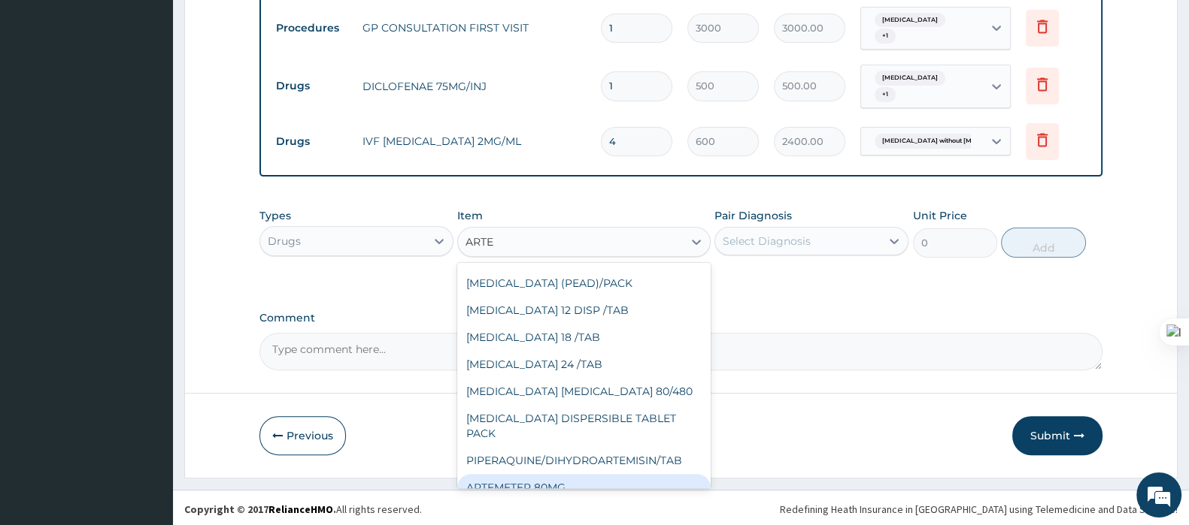
click at [553, 474] on div "ARTEMETER 80MG" at bounding box center [583, 487] width 253 height 27
type input "1000"
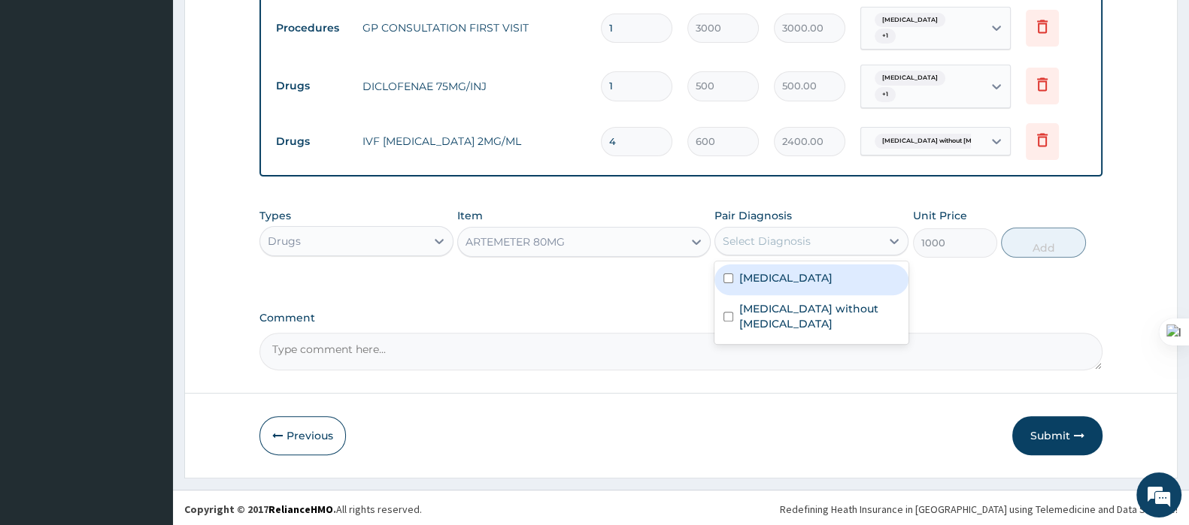
click at [755, 238] on div "Select Diagnosis" at bounding box center [766, 241] width 88 height 15
click at [753, 284] on div "[MEDICAL_DATA]" at bounding box center [811, 280] width 194 height 31
checkbox input "true"
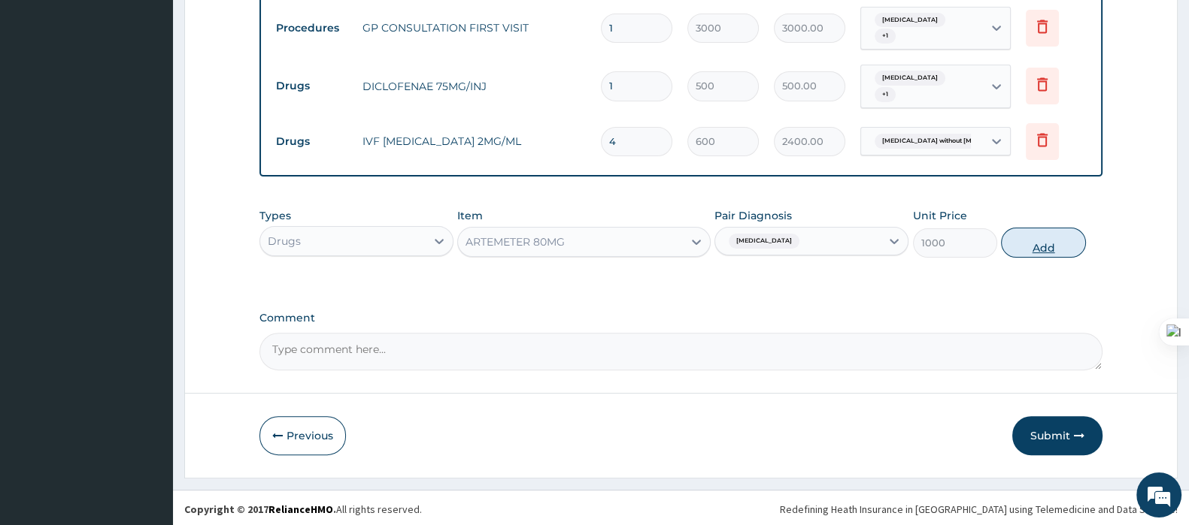
click at [1024, 241] on button "Add" at bounding box center [1043, 243] width 84 height 30
type input "0"
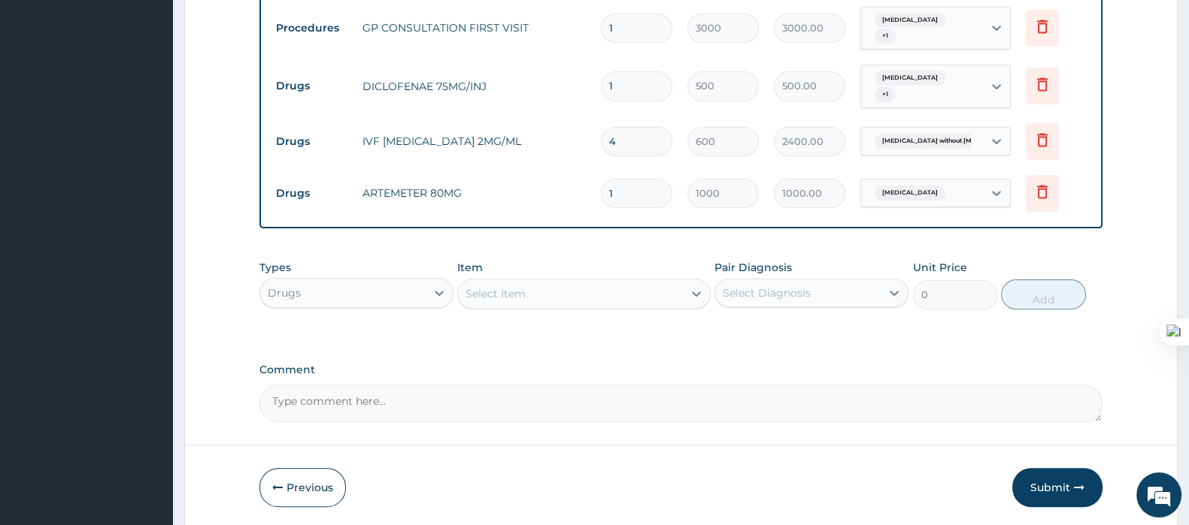
drag, startPoint x: 633, startPoint y: 201, endPoint x: 560, endPoint y: 220, distance: 75.5
click at [560, 220] on div "Type Name Quantity Unit Price Total Price Pair Diagnosis Actions Procedures GP …" at bounding box center [680, 94] width 843 height 270
type input "6"
type input "6000.00"
type input "6"
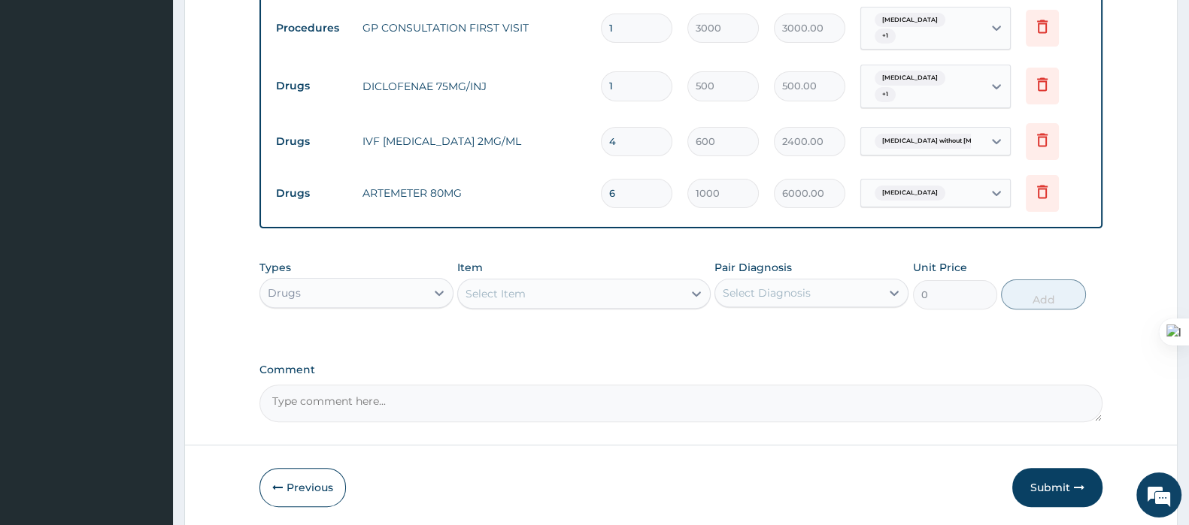
click at [531, 289] on div "Select Item" at bounding box center [570, 294] width 224 height 24
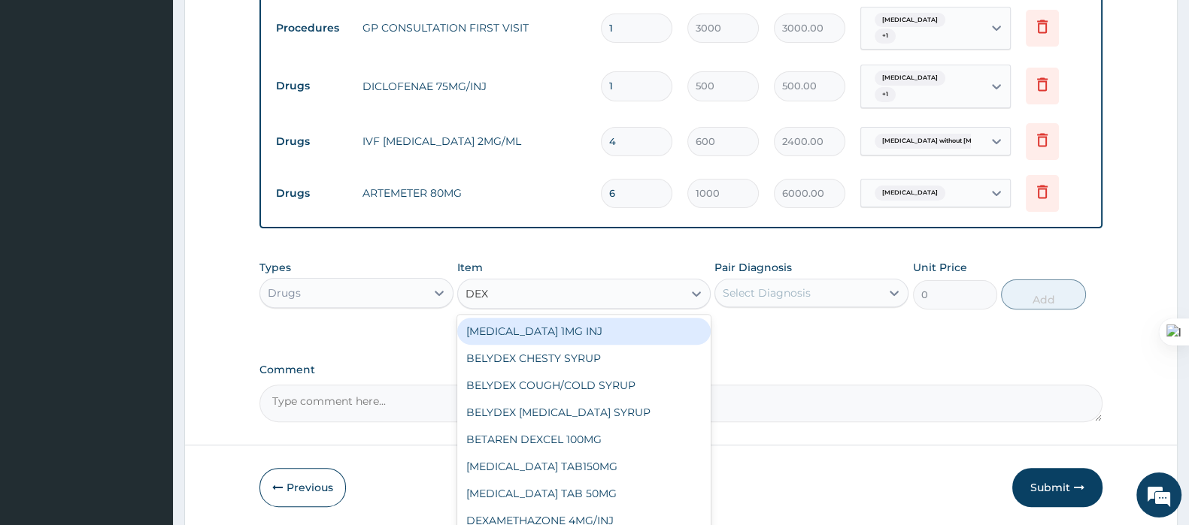
type input "DEXT"
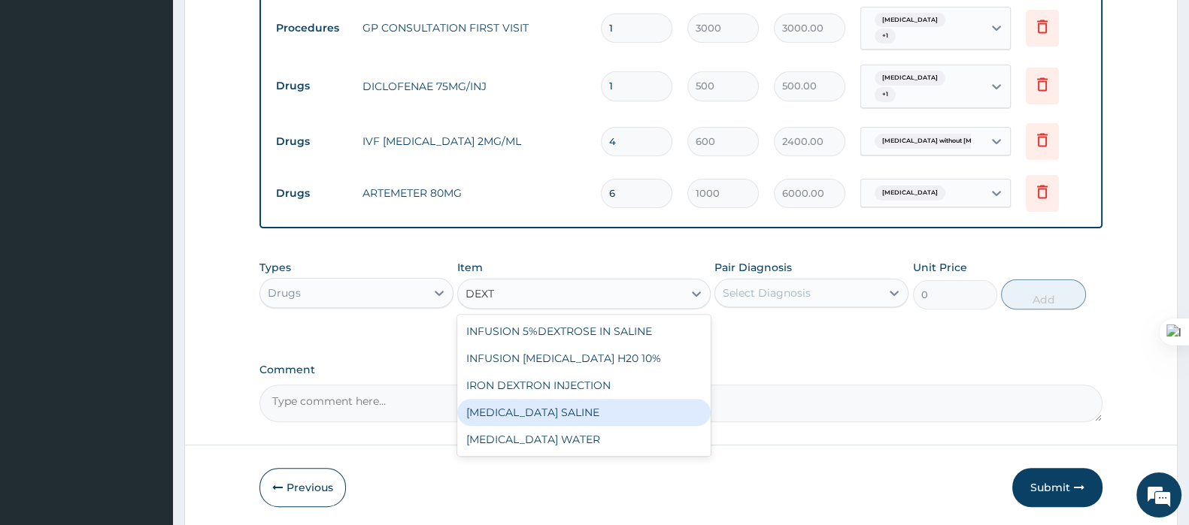
click at [532, 407] on div "[MEDICAL_DATA] SALINE" at bounding box center [583, 412] width 253 height 27
type input "1800"
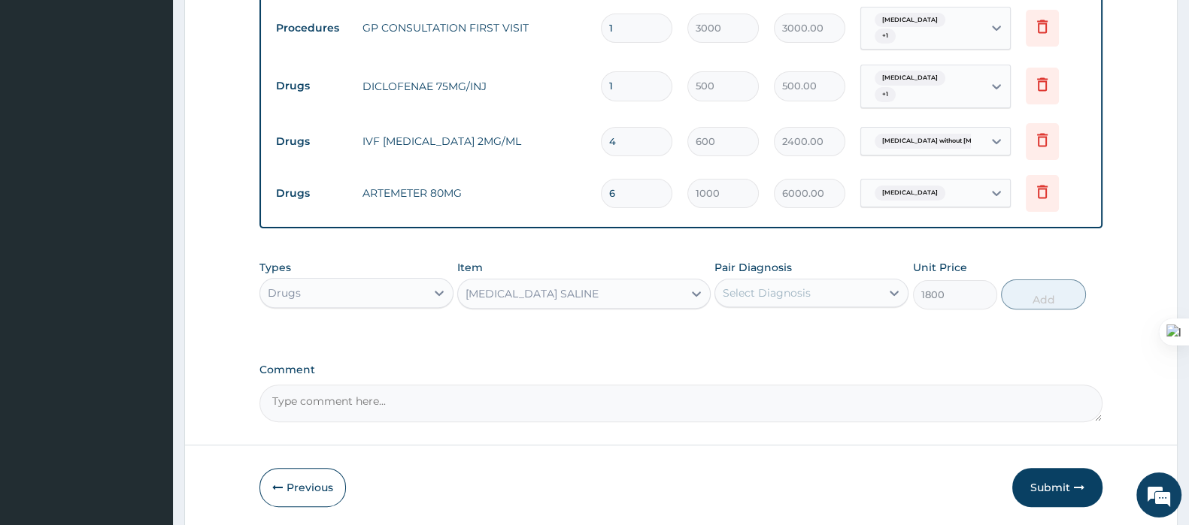
click at [805, 286] on div "Select Diagnosis" at bounding box center [766, 293] width 88 height 15
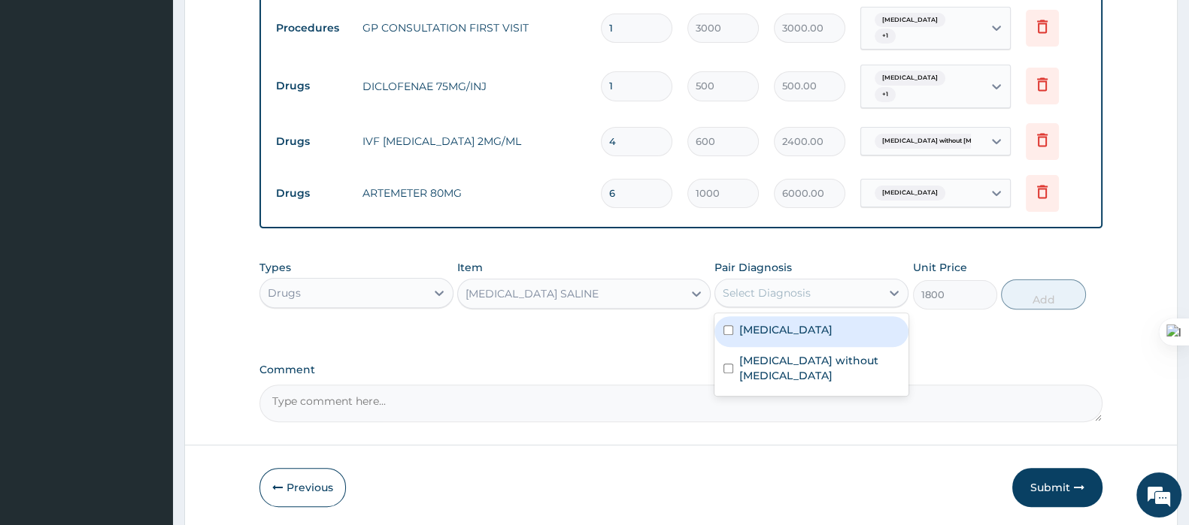
drag, startPoint x: 763, startPoint y: 328, endPoint x: 752, endPoint y: 351, distance: 25.9
click at [763, 329] on label "[MEDICAL_DATA]" at bounding box center [785, 329] width 93 height 15
checkbox input "true"
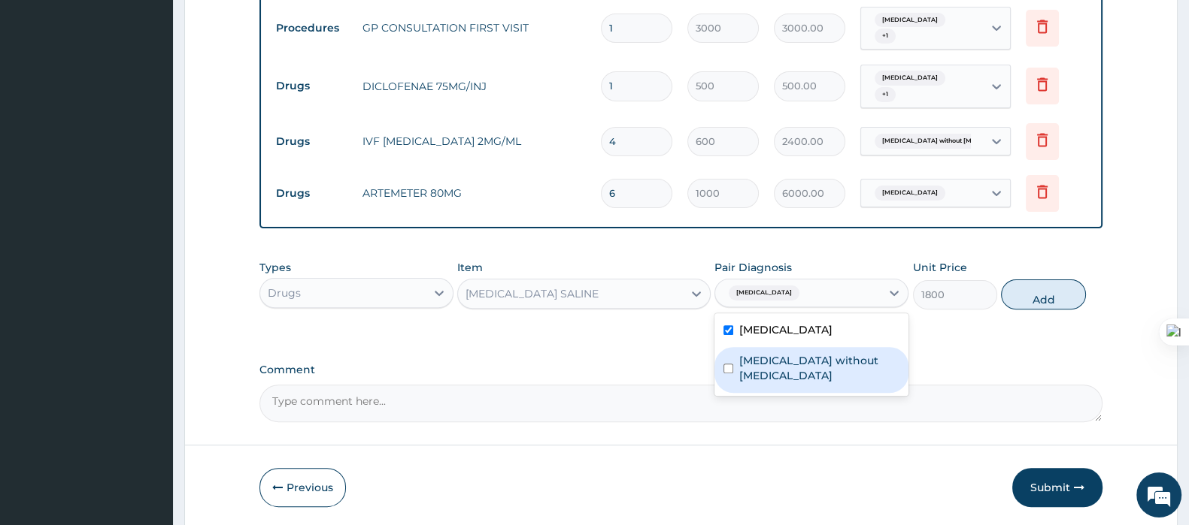
click at [749, 355] on label "[MEDICAL_DATA] without [MEDICAL_DATA]" at bounding box center [819, 368] width 160 height 30
checkbox input "true"
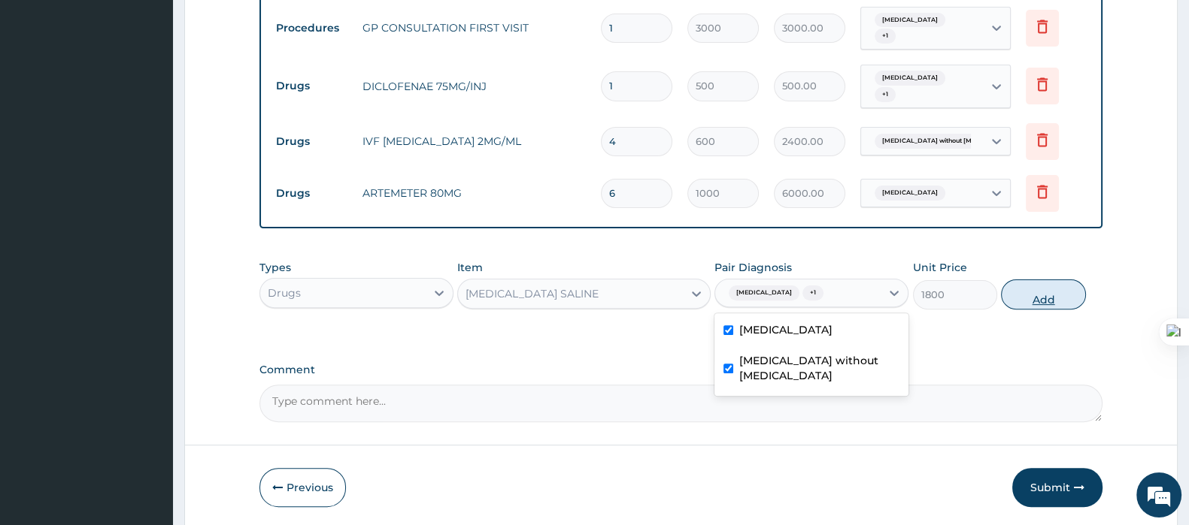
click at [1034, 298] on button "Add" at bounding box center [1043, 295] width 84 height 30
type input "0"
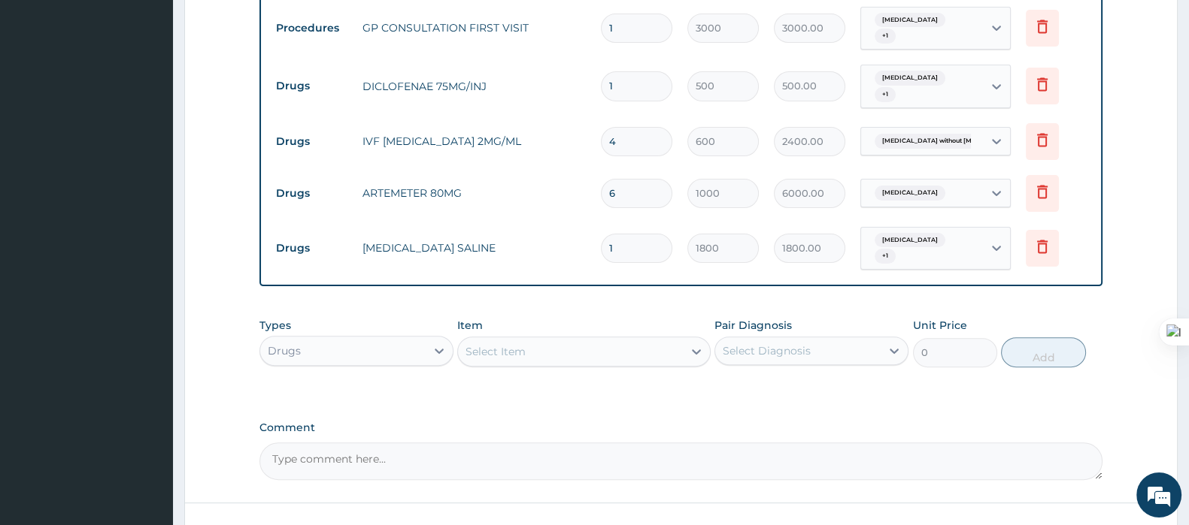
click at [542, 346] on div "Select Item" at bounding box center [570, 352] width 224 height 24
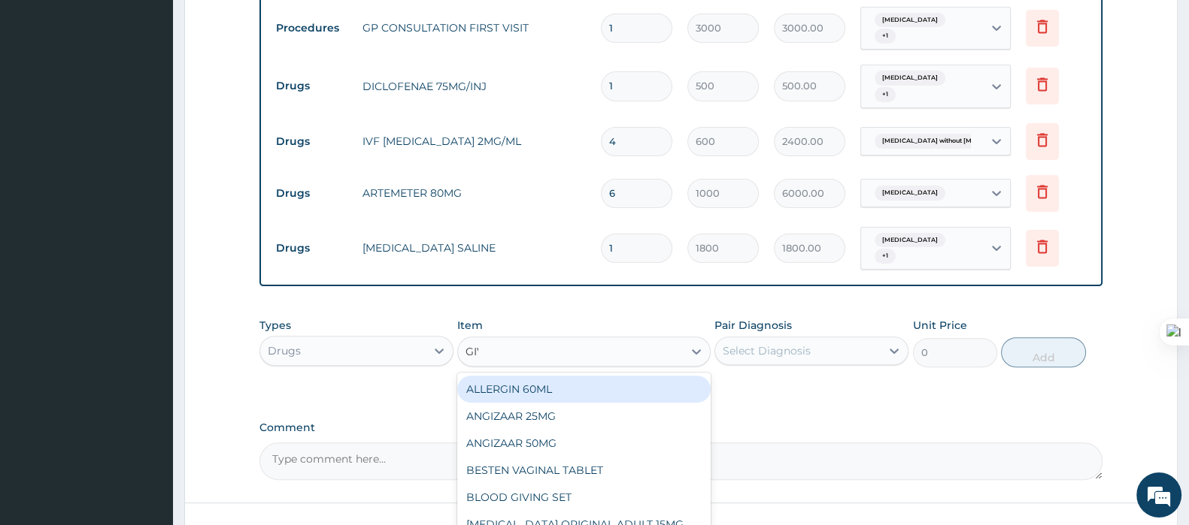
type input "GIVI"
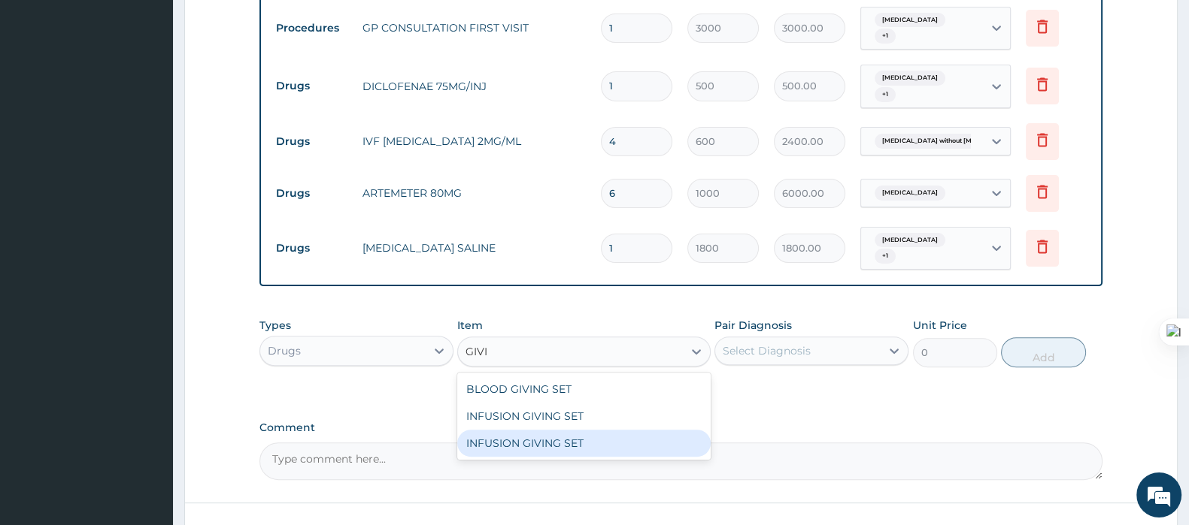
drag, startPoint x: 546, startPoint y: 442, endPoint x: 561, endPoint y: 434, distance: 17.2
click at [546, 443] on div "INFUSION GIVING SET" at bounding box center [583, 443] width 253 height 27
type input "500"
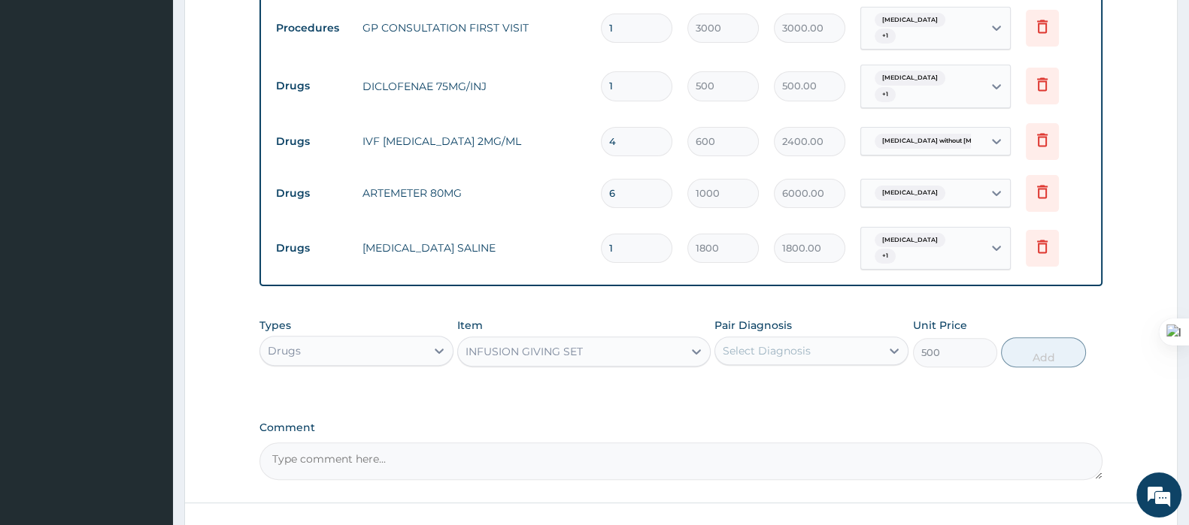
click at [795, 354] on div "Select Diagnosis" at bounding box center [766, 351] width 88 height 15
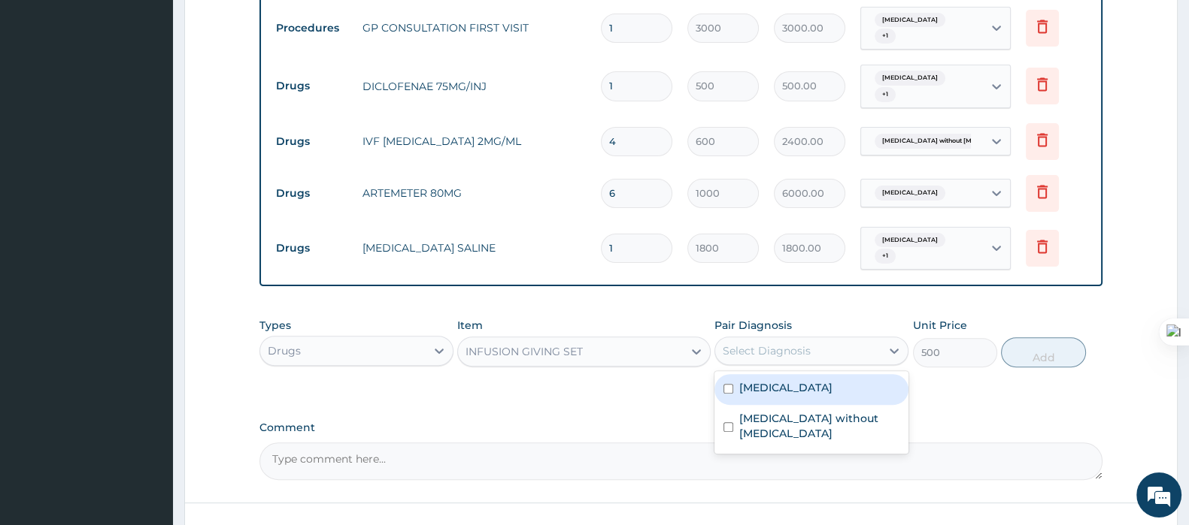
click at [775, 398] on div "[MEDICAL_DATA]" at bounding box center [811, 389] width 194 height 31
checkbox input "true"
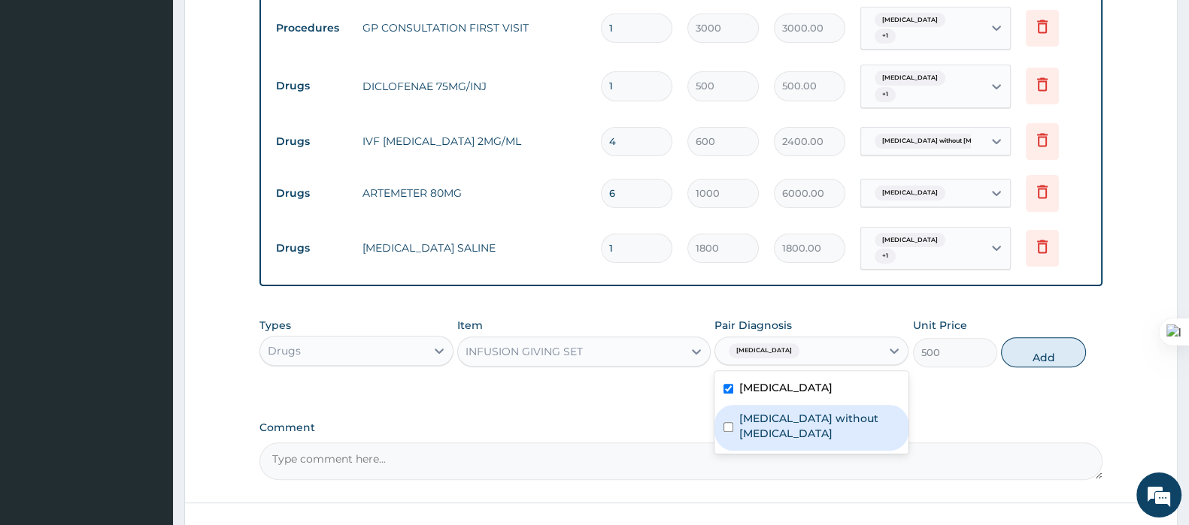
click at [775, 411] on label "[MEDICAL_DATA] without [MEDICAL_DATA]" at bounding box center [819, 426] width 160 height 30
checkbox input "true"
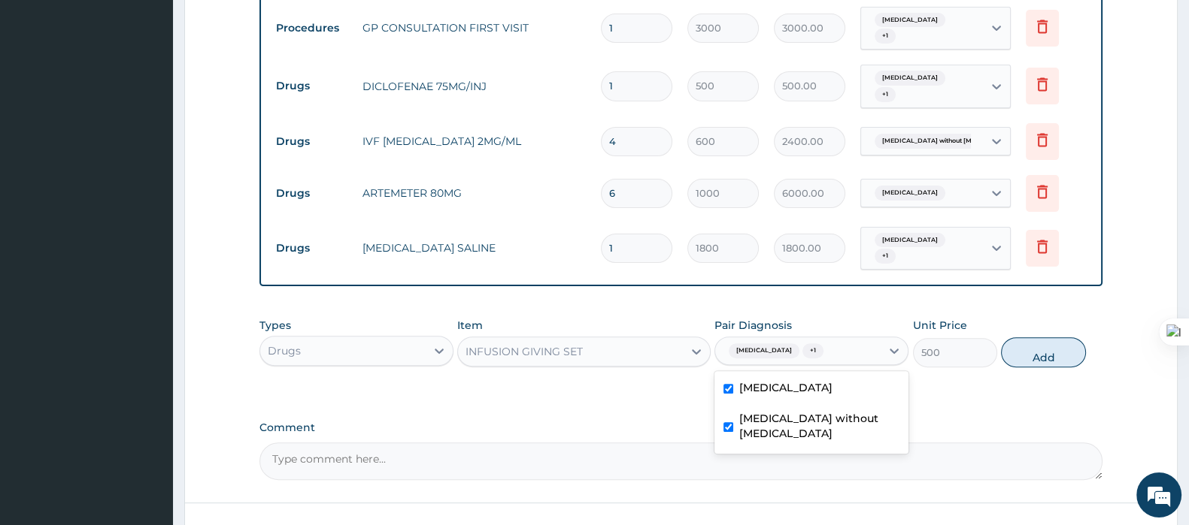
click at [784, 385] on label "[MEDICAL_DATA]" at bounding box center [785, 387] width 93 height 15
checkbox input "false"
click at [1022, 356] on button "Add" at bounding box center [1043, 353] width 84 height 30
type input "0"
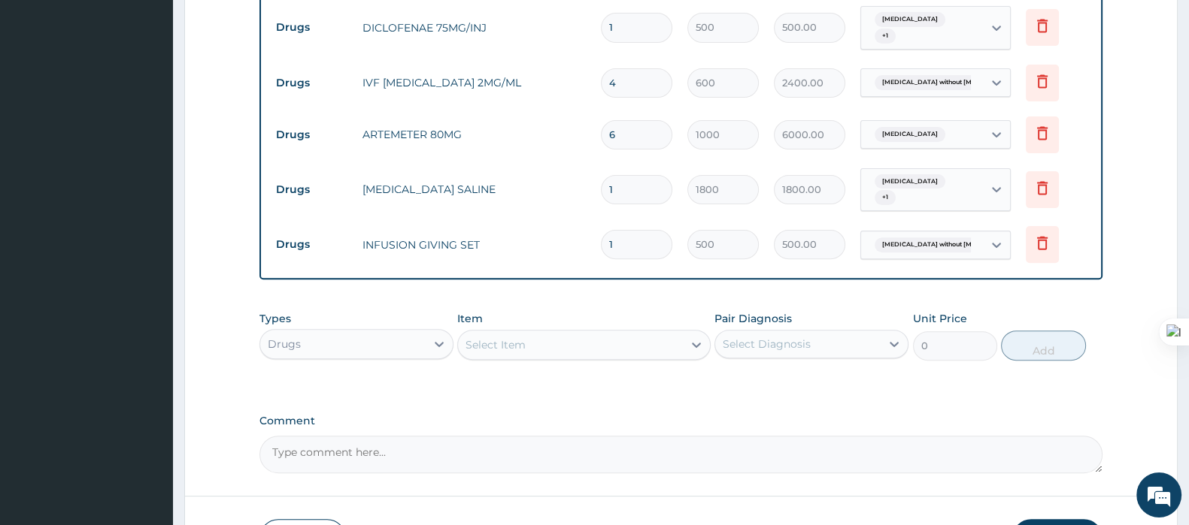
scroll to position [762, 0]
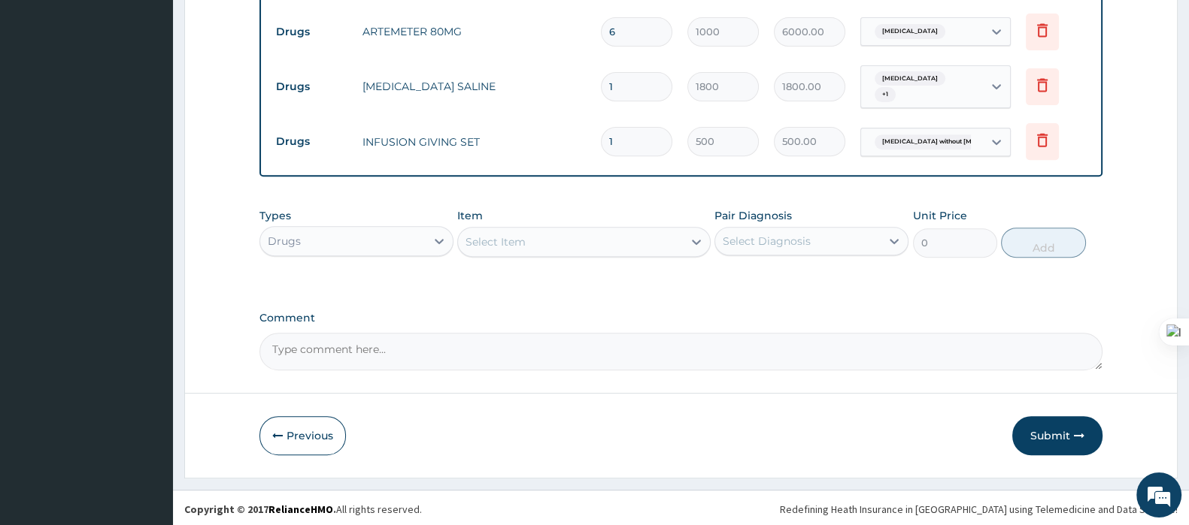
click at [555, 242] on div "Select Item" at bounding box center [570, 242] width 224 height 24
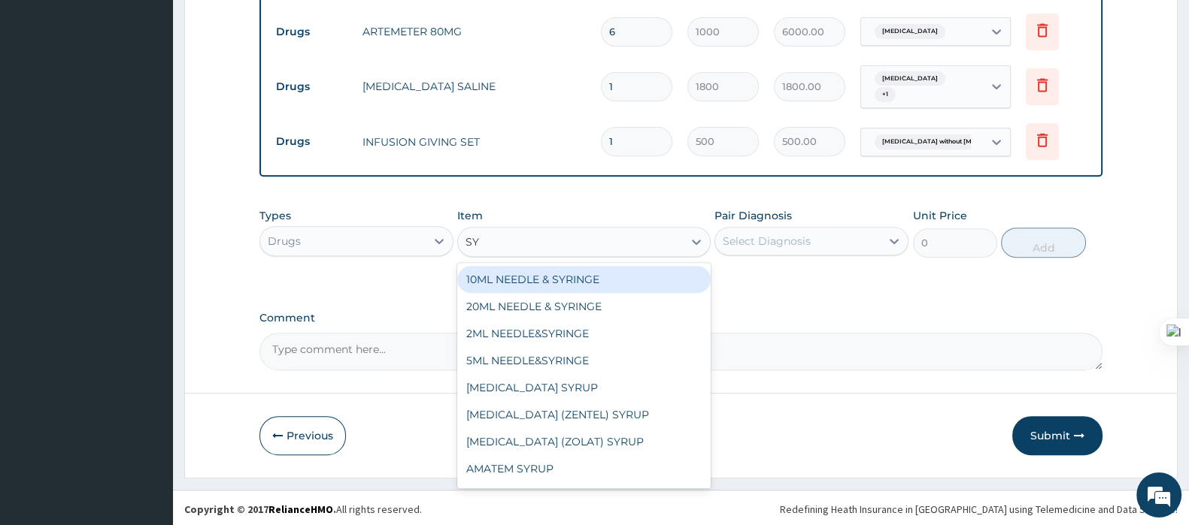
type input "SYR"
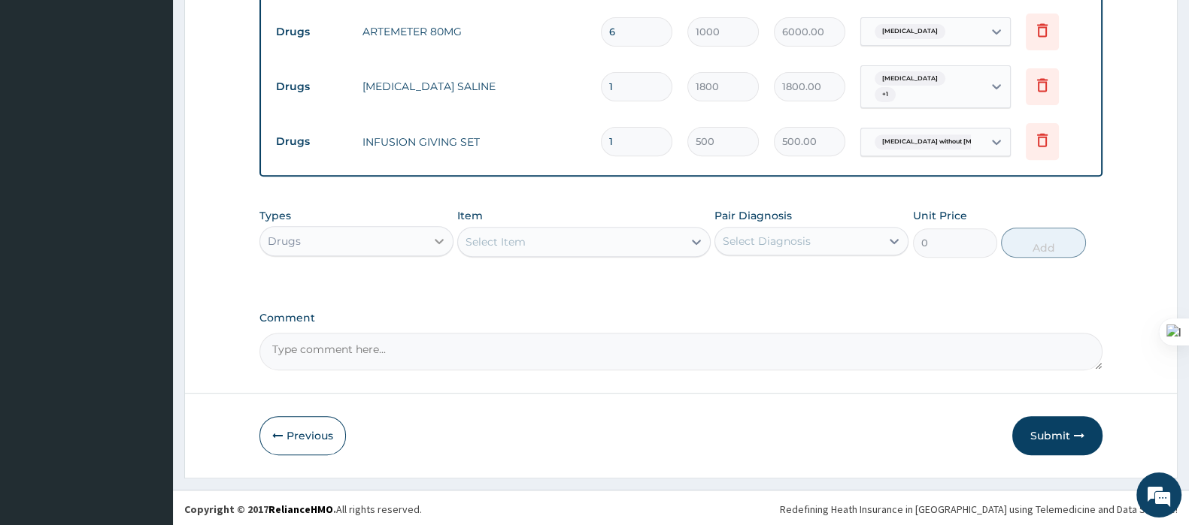
drag, startPoint x: 510, startPoint y: 235, endPoint x: 443, endPoint y: 248, distance: 68.1
click at [443, 248] on div "Types Drugs Item option INFUSION GIVING SET, selected. Select is focused ,type …" at bounding box center [680, 233] width 843 height 65
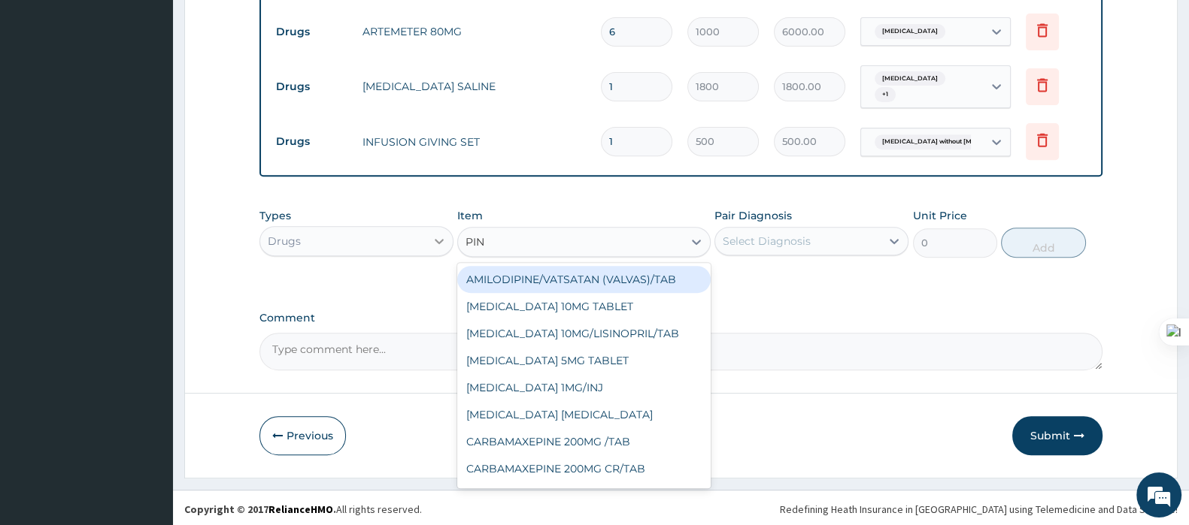
type input "PINK"
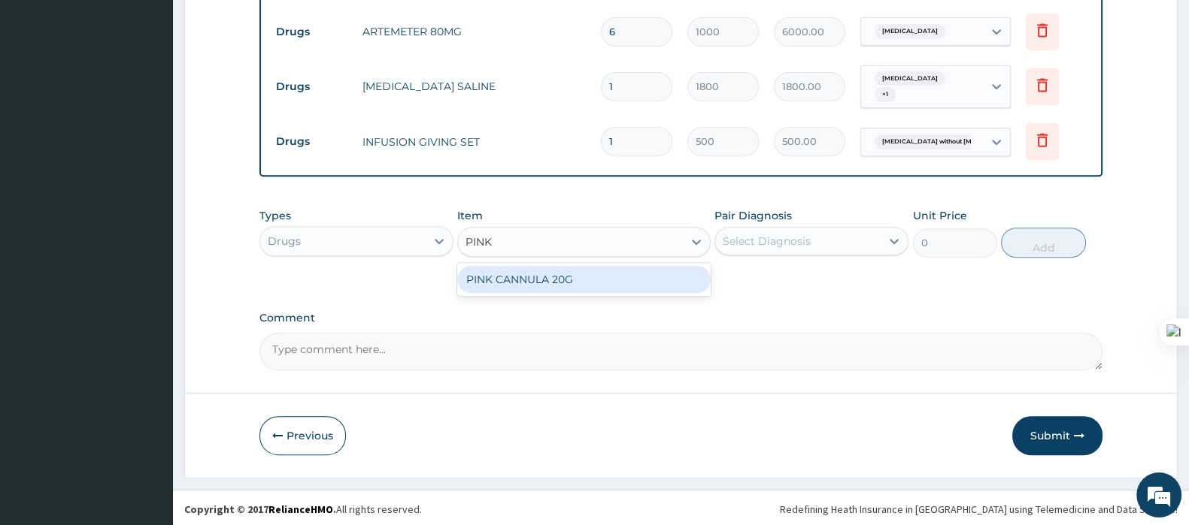
click at [549, 276] on div "PINK CANNULA 20G" at bounding box center [583, 279] width 253 height 27
type input "131.25"
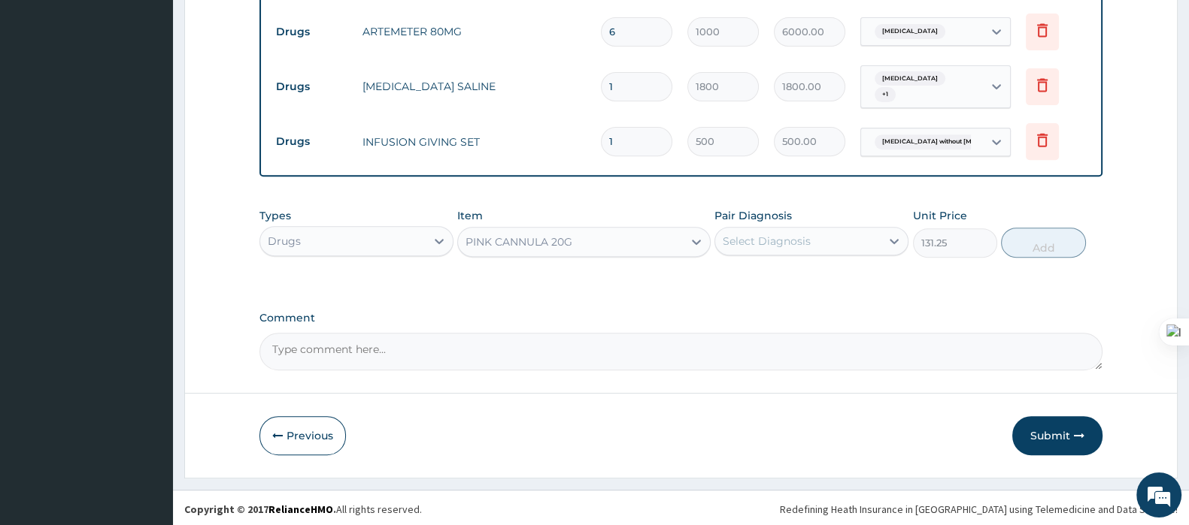
click at [762, 244] on div "Select Diagnosis" at bounding box center [766, 241] width 88 height 15
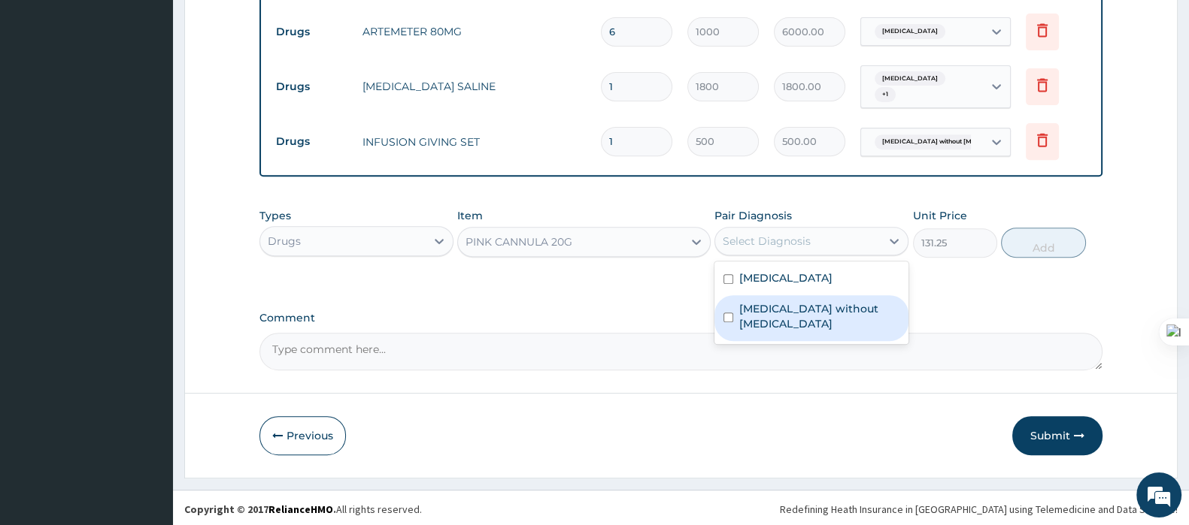
click at [766, 301] on label "[MEDICAL_DATA] without [MEDICAL_DATA]" at bounding box center [819, 316] width 160 height 30
checkbox input "true"
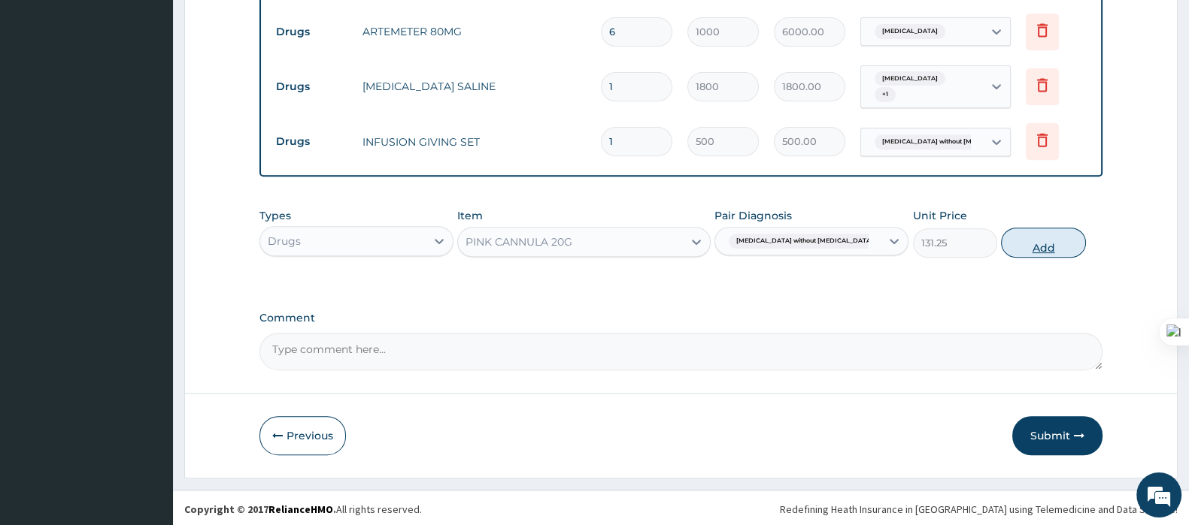
click at [1013, 244] on button "Add" at bounding box center [1043, 243] width 84 height 30
type input "0"
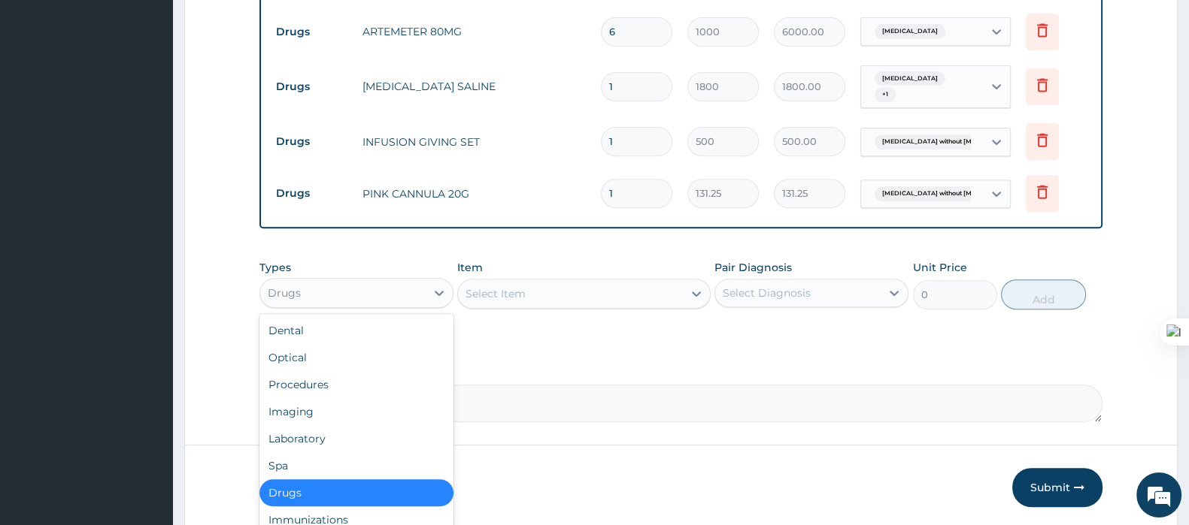
click at [380, 290] on div "Drugs" at bounding box center [342, 293] width 165 height 24
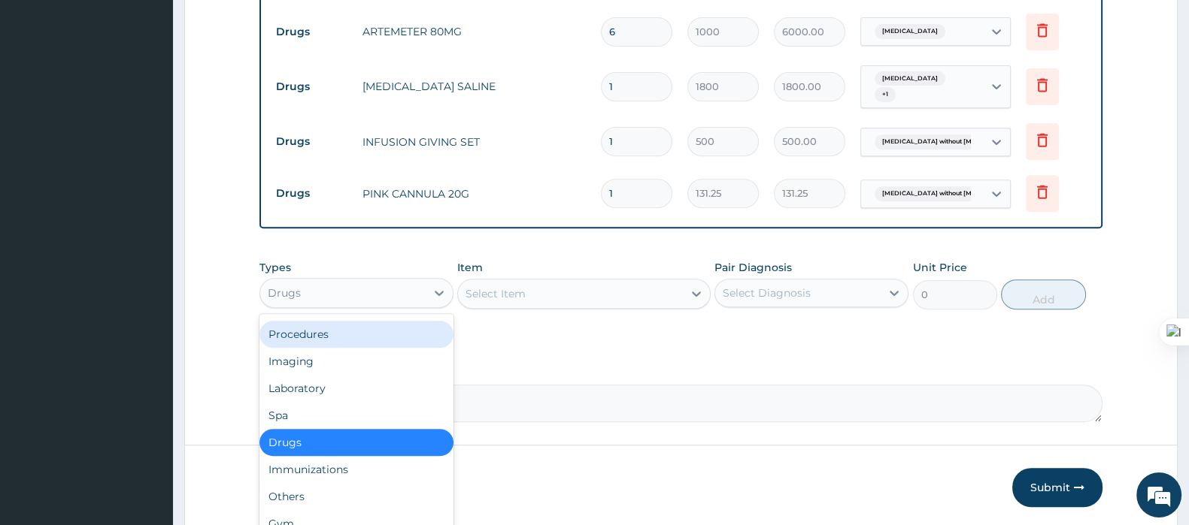
click at [317, 330] on div "Procedures" at bounding box center [356, 334] width 194 height 27
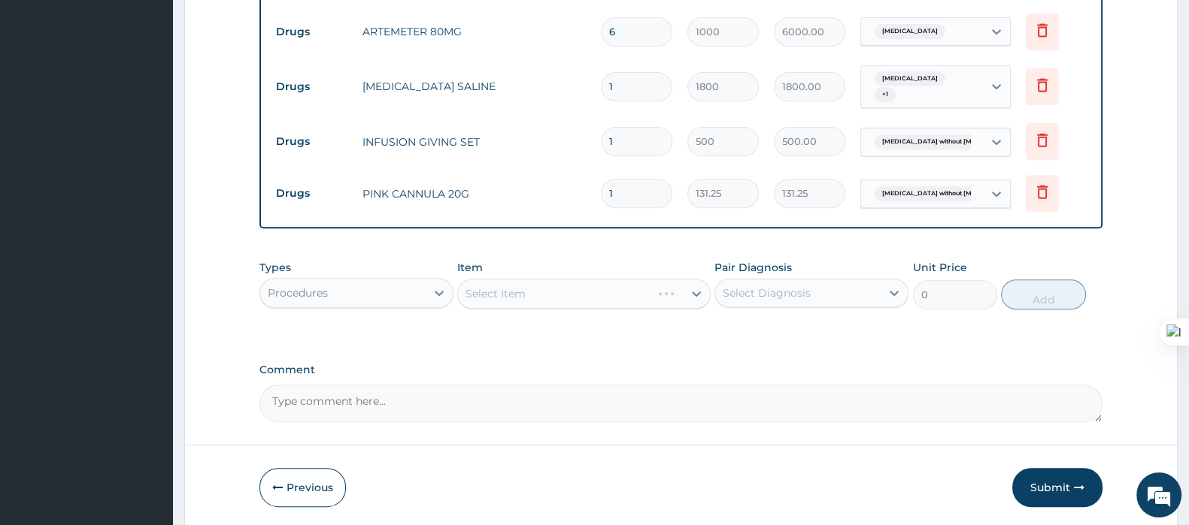
click at [512, 291] on div "Select Item" at bounding box center [583, 294] width 253 height 30
click at [516, 292] on div "Select Item" at bounding box center [583, 294] width 253 height 30
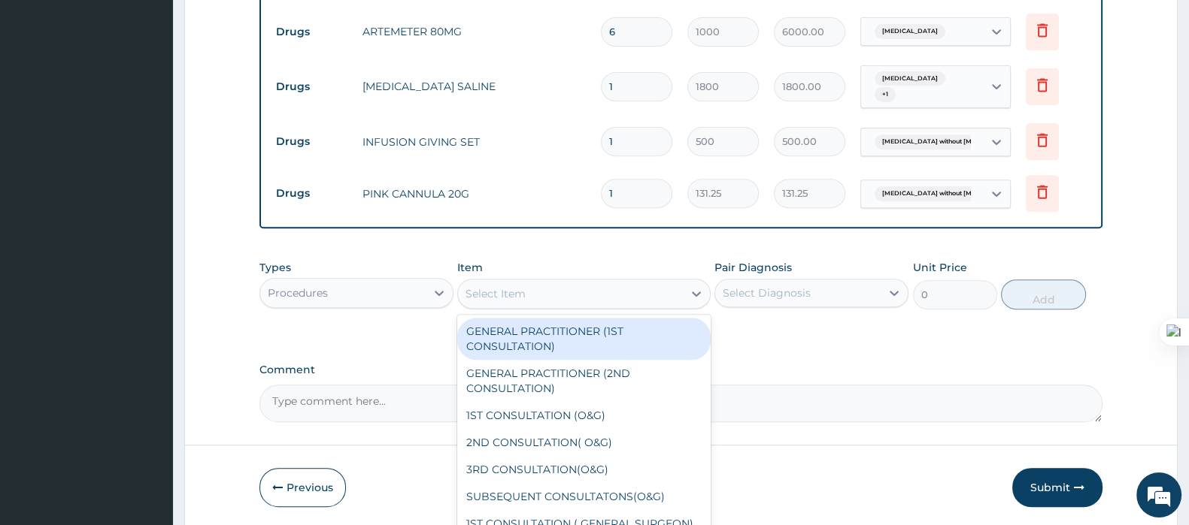
click at [516, 296] on div "Select Item" at bounding box center [495, 293] width 60 height 15
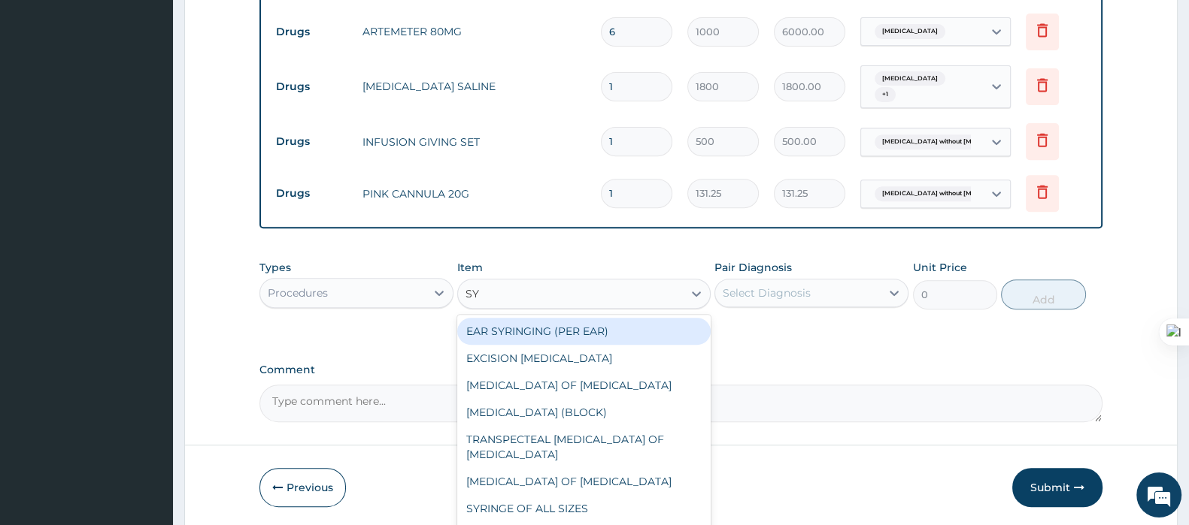
type input "SYR"
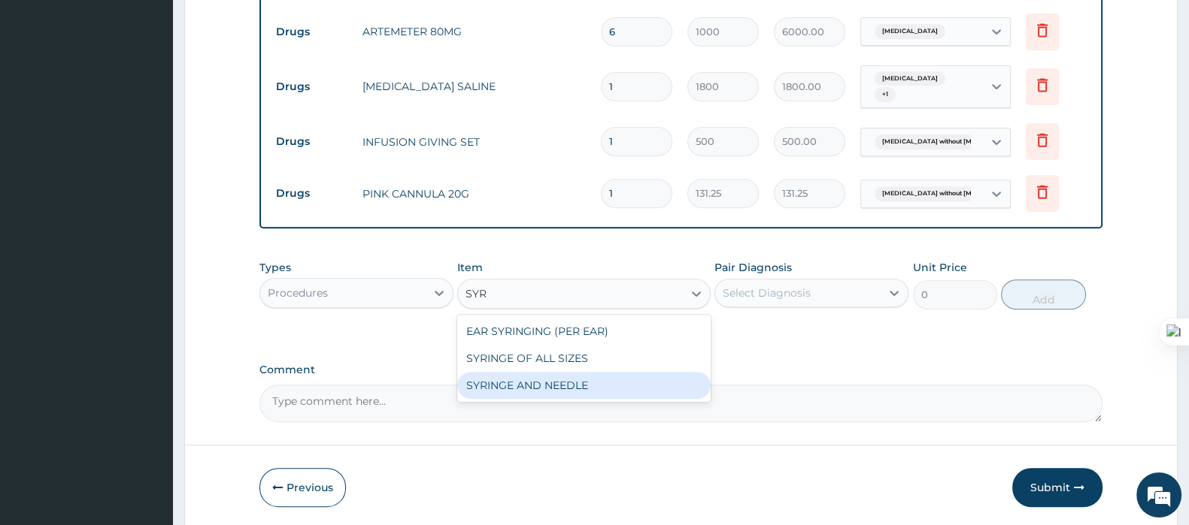
click at [537, 381] on div "SYRINGE AND NEEDLE" at bounding box center [583, 385] width 253 height 27
type input "100"
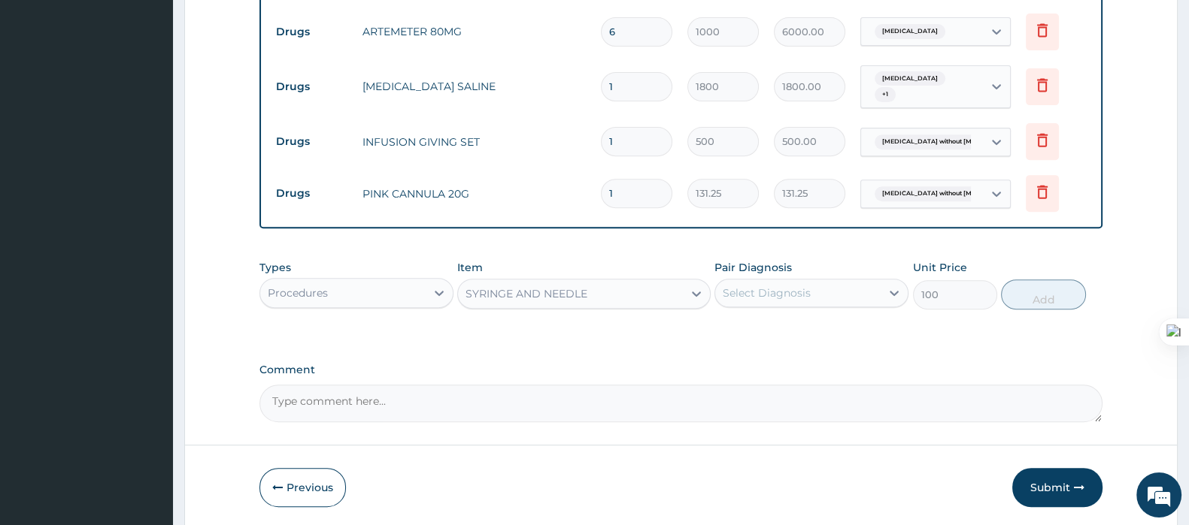
click at [774, 298] on div "Select Diagnosis" at bounding box center [766, 293] width 88 height 15
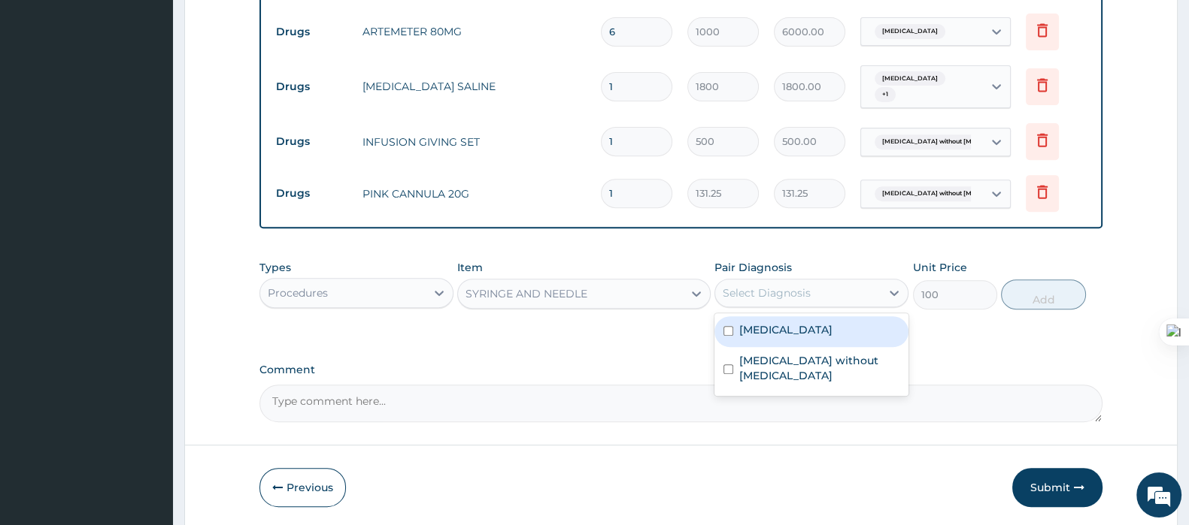
click at [779, 337] on div "[MEDICAL_DATA]" at bounding box center [811, 331] width 194 height 31
checkbox input "true"
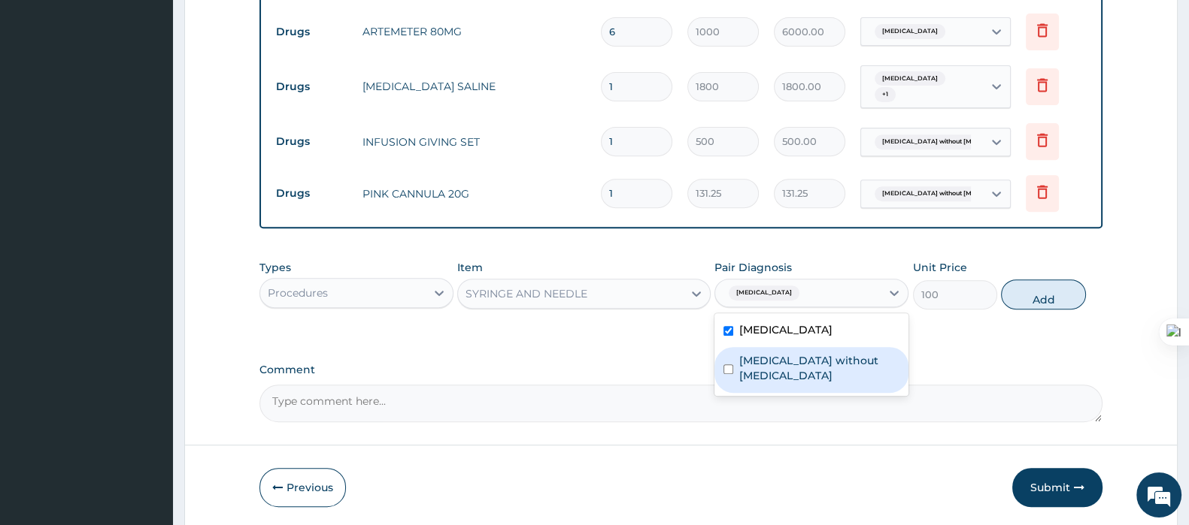
click at [779, 356] on label "[MEDICAL_DATA] without [MEDICAL_DATA]" at bounding box center [819, 368] width 160 height 30
checkbox input "true"
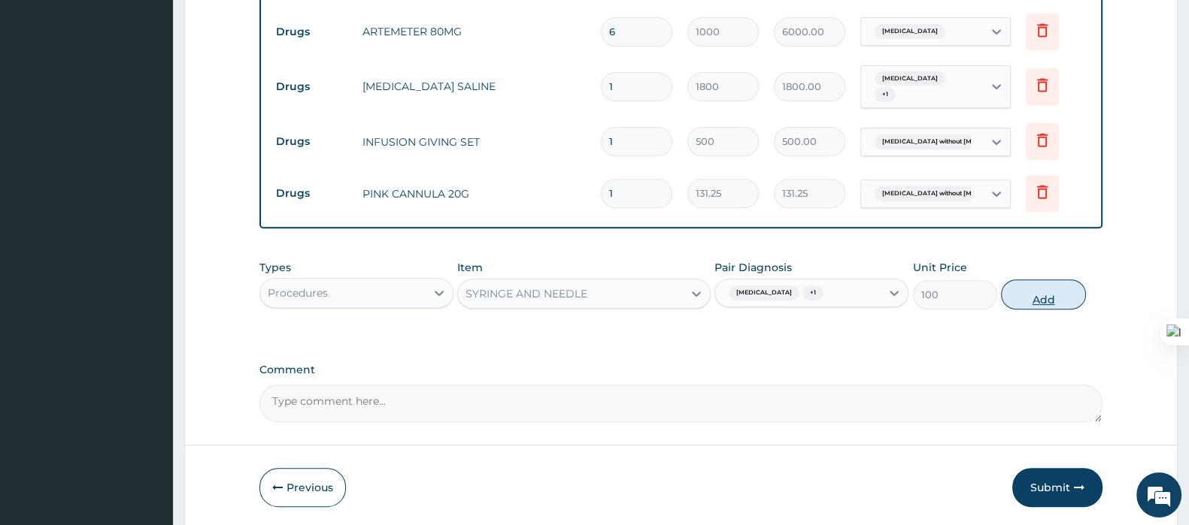
click at [1030, 298] on button "Add" at bounding box center [1043, 295] width 84 height 30
type input "0"
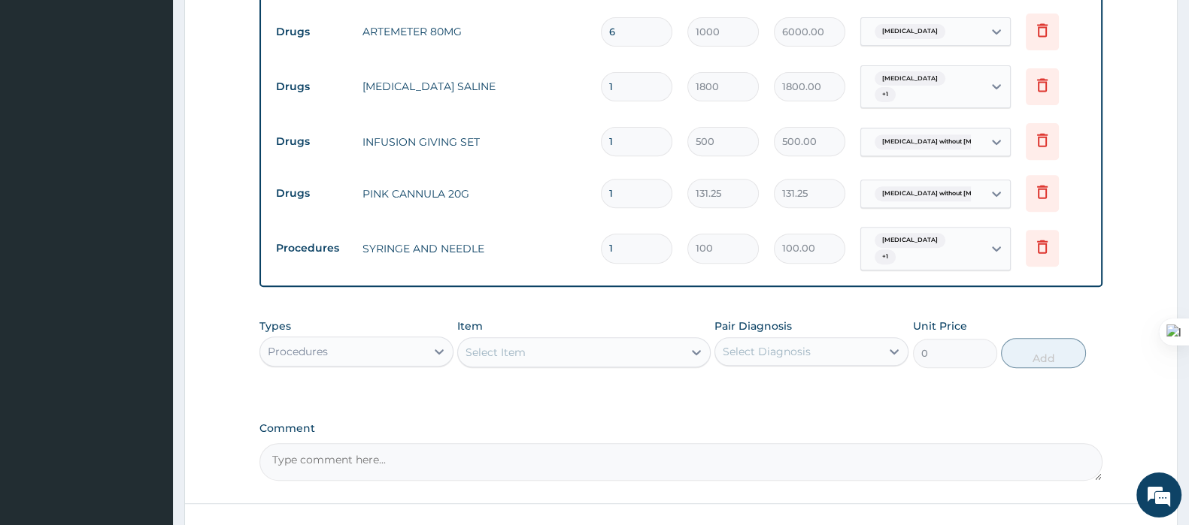
drag, startPoint x: 635, startPoint y: 240, endPoint x: 598, endPoint y: 261, distance: 42.4
click at [598, 261] on td "1" at bounding box center [636, 248] width 86 height 44
type input "2"
type input "200.00"
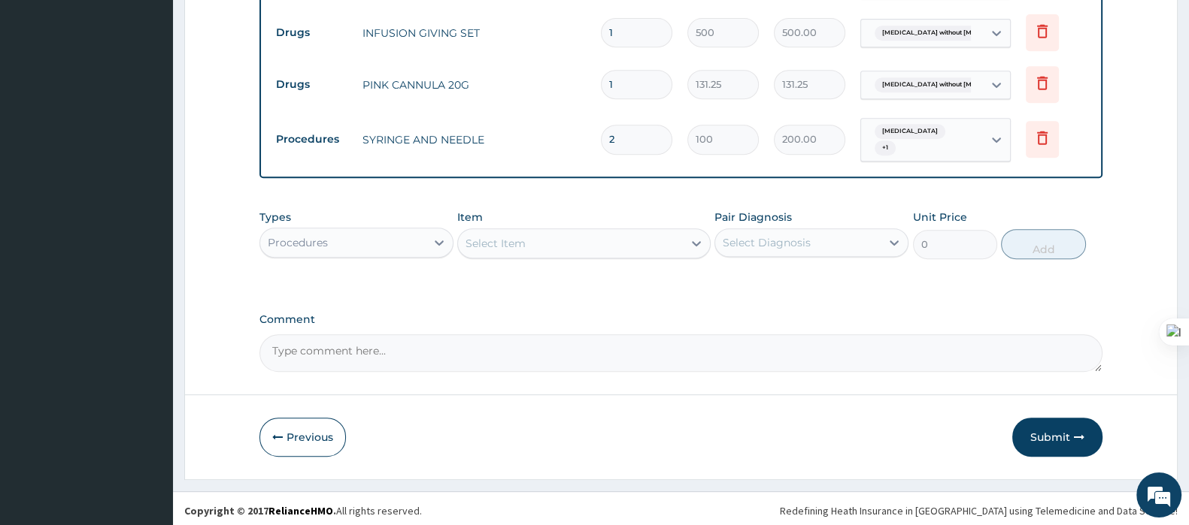
scroll to position [872, 0]
type input "2"
drag, startPoint x: 1039, startPoint y: 422, endPoint x: 1000, endPoint y: 356, distance: 76.8
click at [1040, 422] on button "Submit" at bounding box center [1057, 436] width 90 height 39
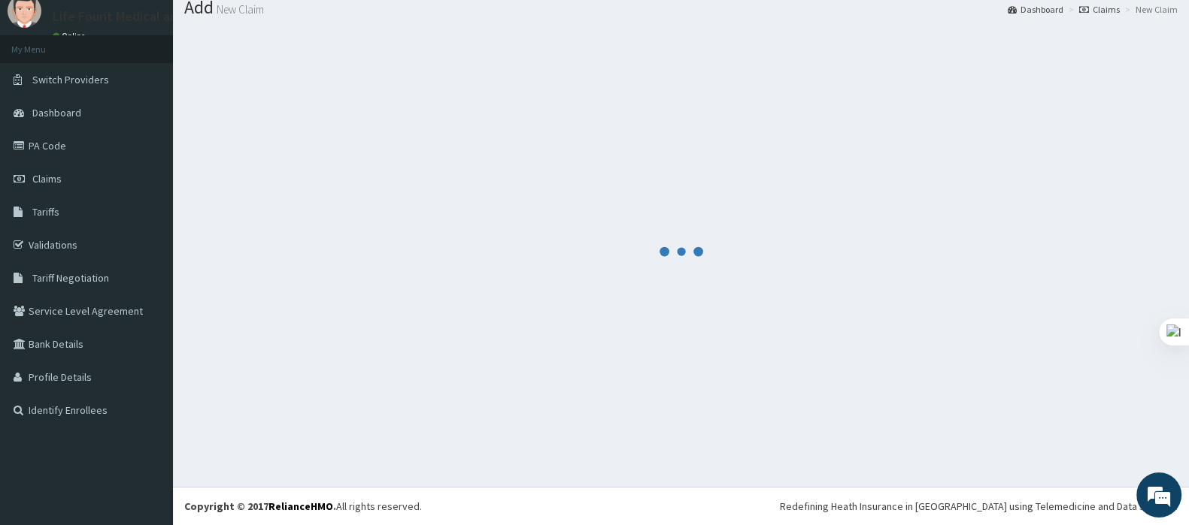
scroll to position [50, 0]
